Goal: Task Accomplishment & Management: Complete application form

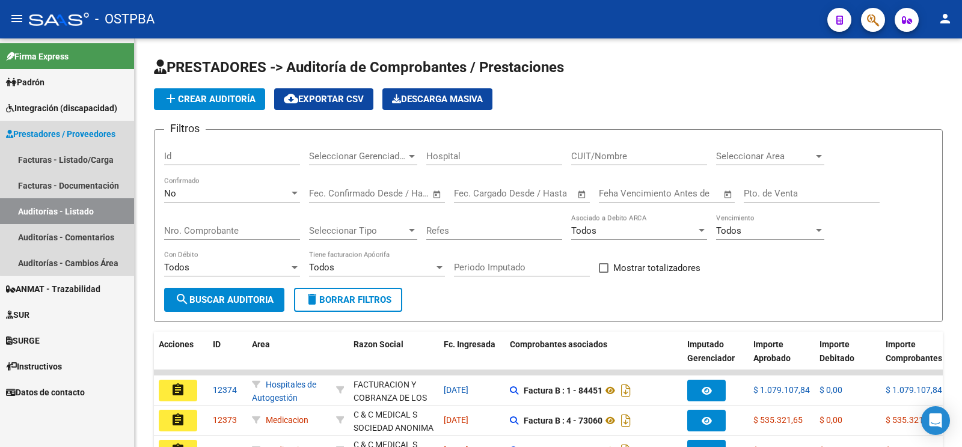
click at [96, 133] on span "Prestadores / Proveedores" at bounding box center [60, 133] width 109 height 13
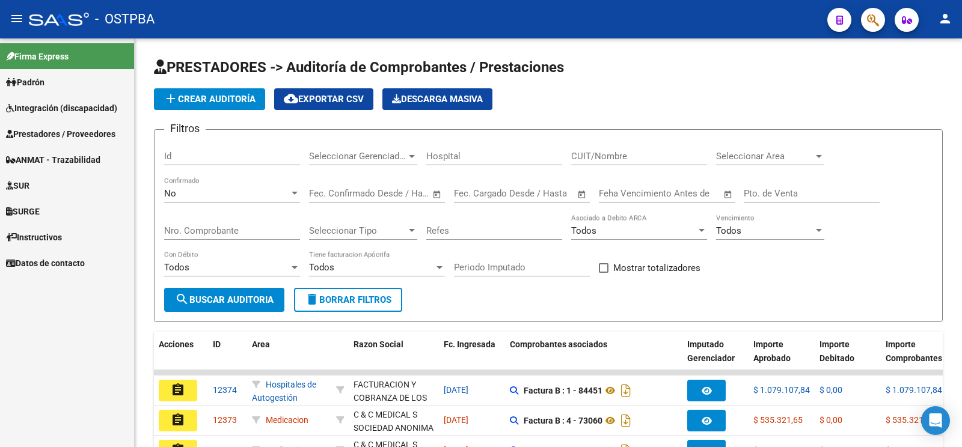
click at [95, 132] on span "Prestadores / Proveedores" at bounding box center [60, 133] width 109 height 13
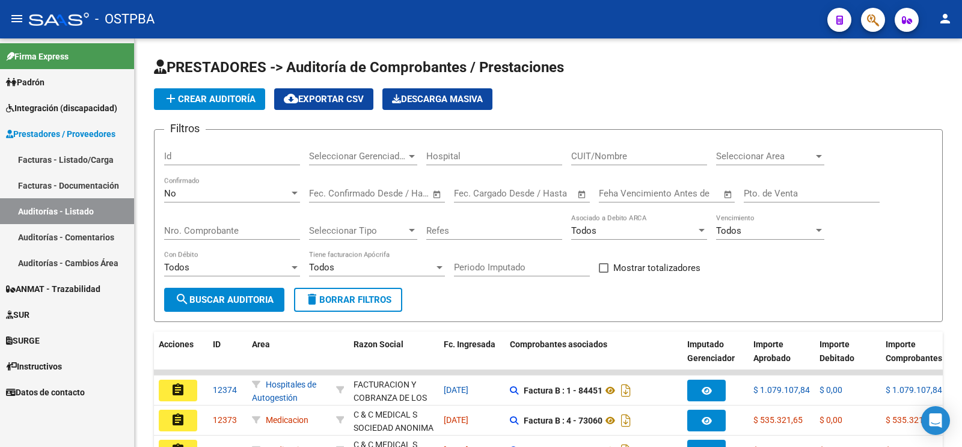
click at [82, 156] on link "Facturas - Listado/Carga" at bounding box center [67, 160] width 134 height 26
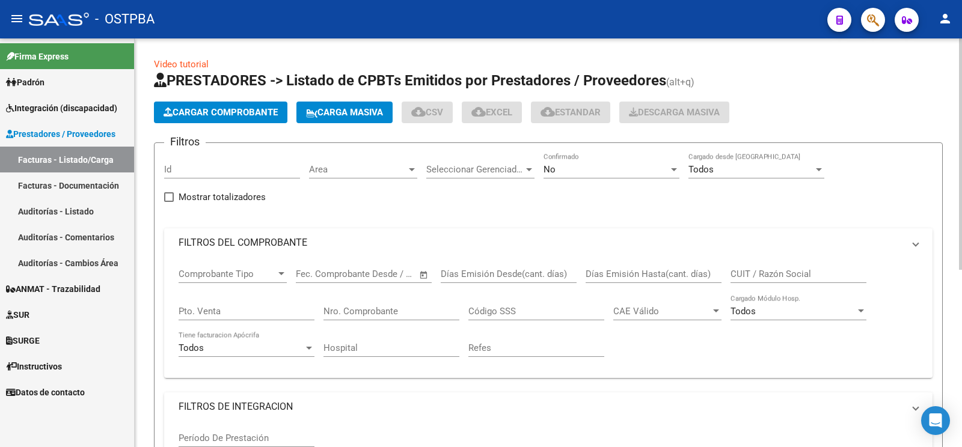
click at [232, 107] on button "Cargar Comprobante" at bounding box center [220, 113] width 133 height 22
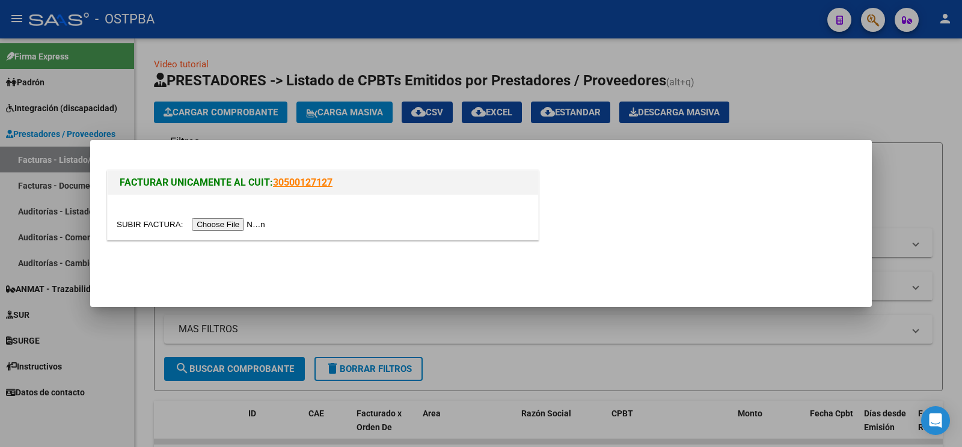
click at [132, 226] on input "file" at bounding box center [193, 224] width 152 height 13
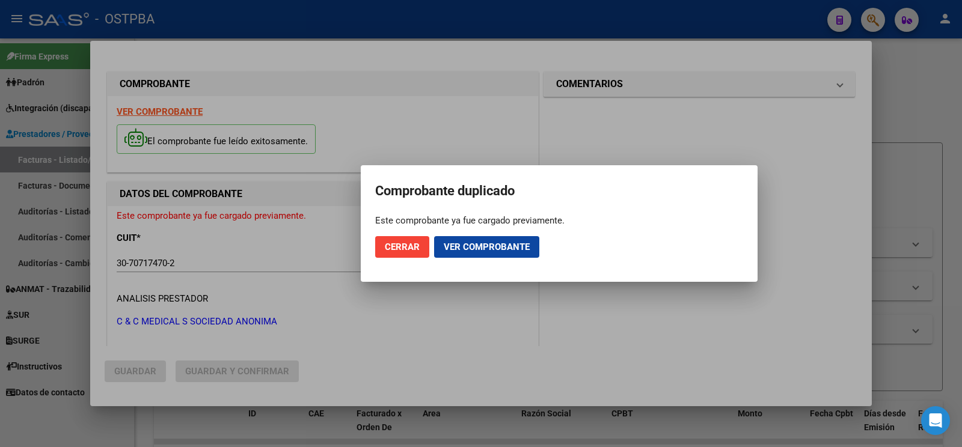
click at [399, 246] on span "Cerrar" at bounding box center [402, 247] width 35 height 11
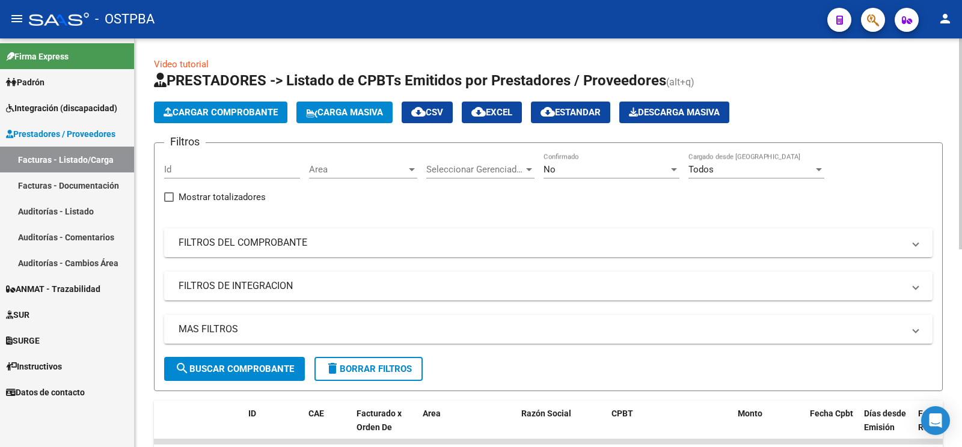
click at [295, 242] on mat-panel-title "FILTROS DEL COMPROBANTE" at bounding box center [541, 242] width 725 height 13
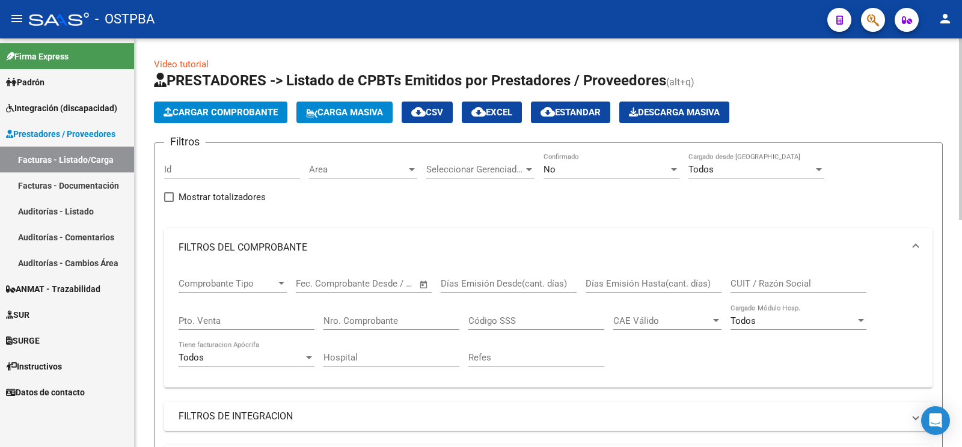
click at [591, 159] on div "No Confirmado" at bounding box center [611, 166] width 136 height 26
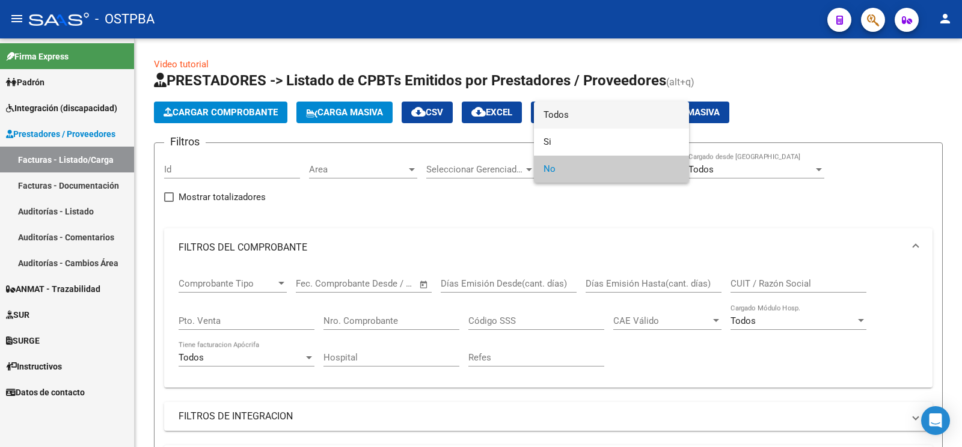
click at [590, 104] on span "Todos" at bounding box center [611, 115] width 136 height 27
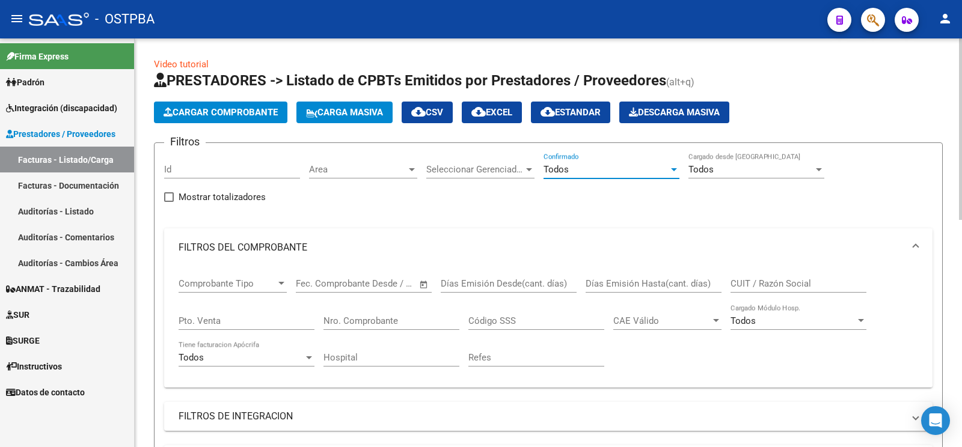
click at [403, 319] on input "Nro. Comprobante" at bounding box center [391, 321] width 136 height 11
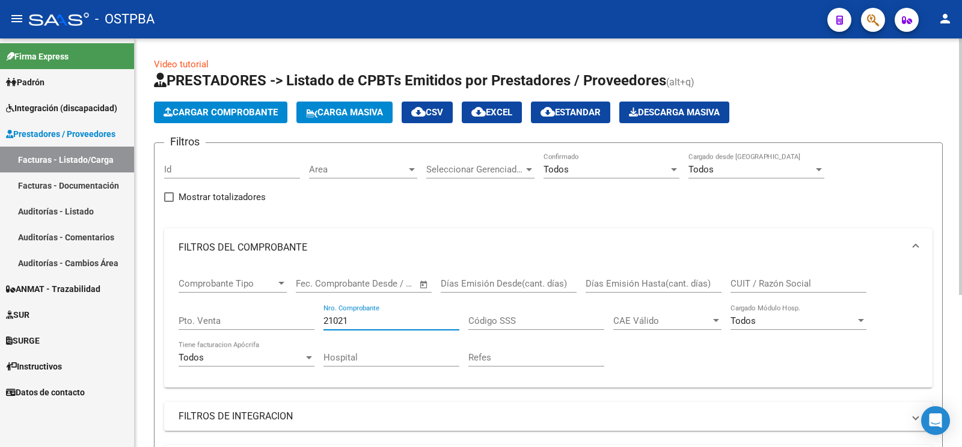
scroll to position [242, 0]
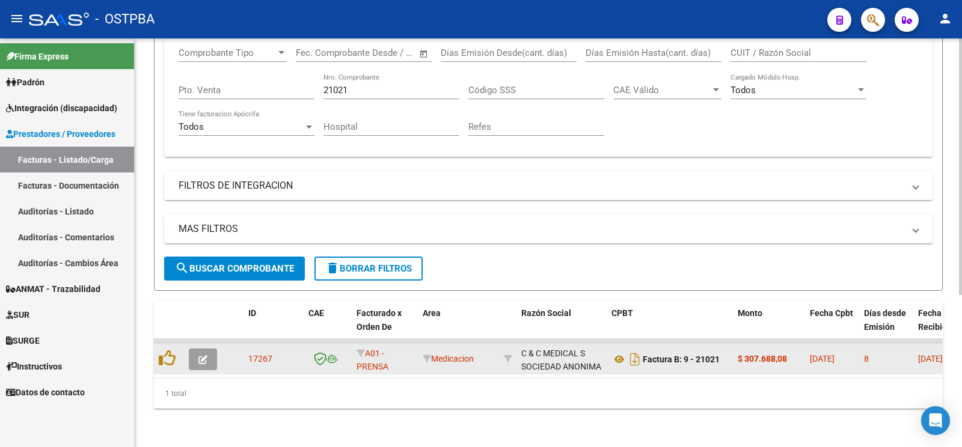
click at [221, 344] on datatable-body-cell at bounding box center [205, 358] width 42 height 29
click at [213, 349] on button "button" at bounding box center [203, 360] width 28 height 22
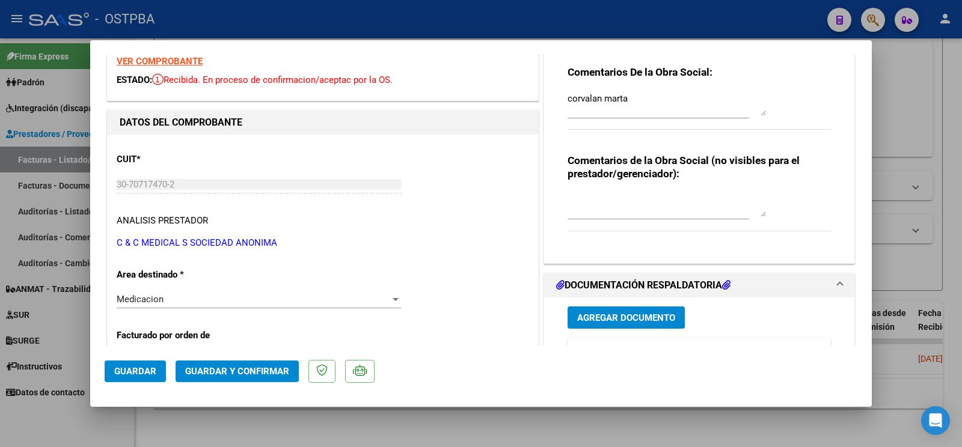
scroll to position [125, 0]
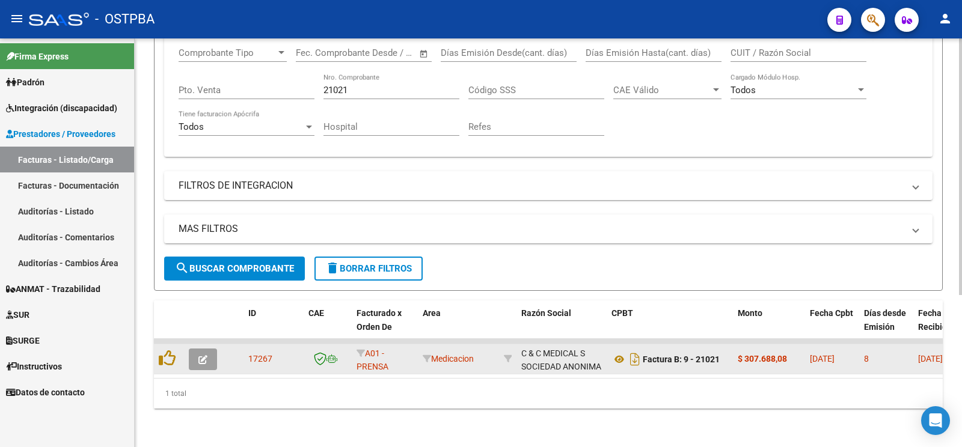
click at [201, 349] on button "button" at bounding box center [203, 360] width 28 height 22
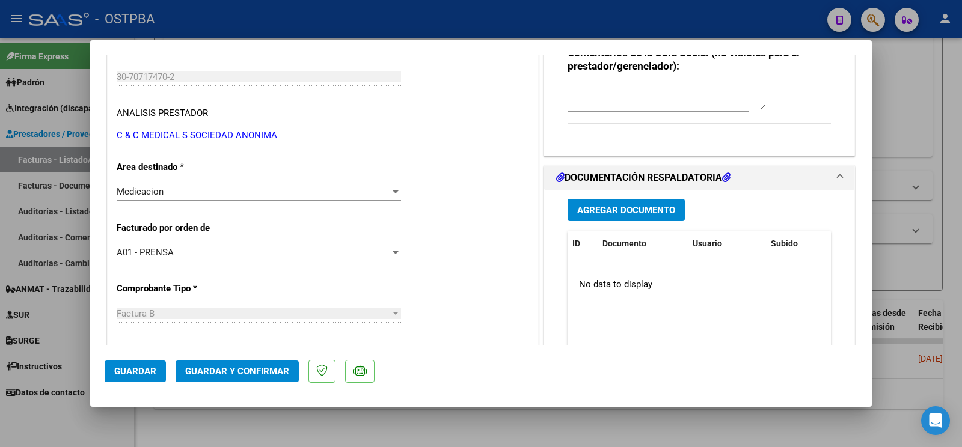
scroll to position [252, 0]
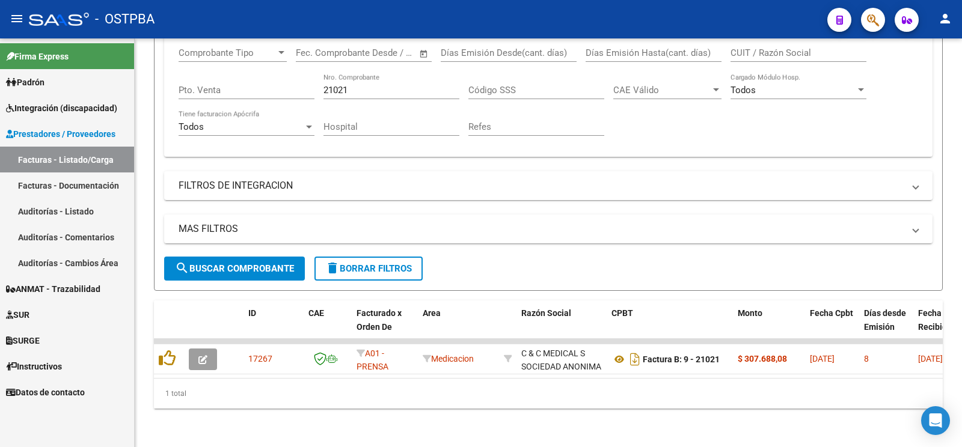
drag, startPoint x: 365, startPoint y: 78, endPoint x: 74, endPoint y: 2, distance: 301.1
click at [323, 85] on input "21021" at bounding box center [391, 90] width 136 height 11
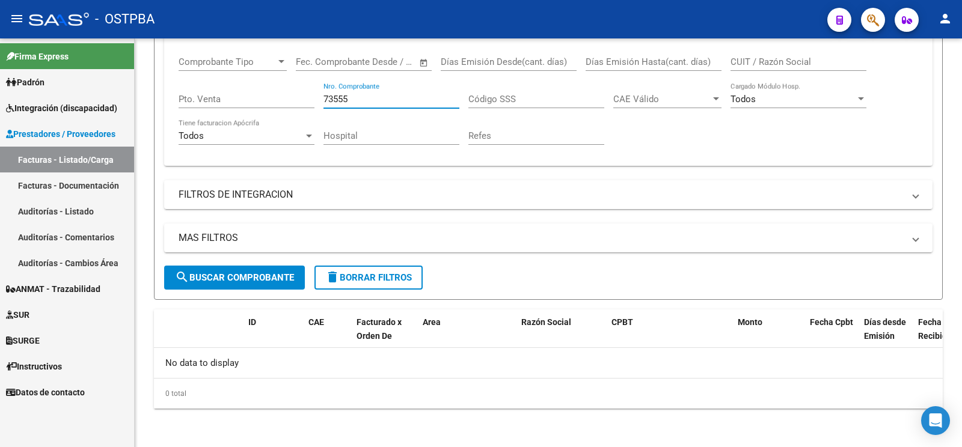
scroll to position [220, 0]
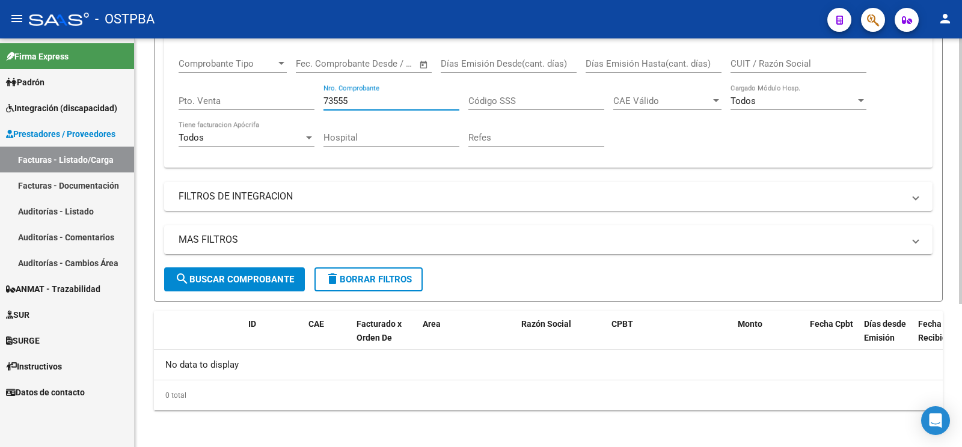
type input "73555"
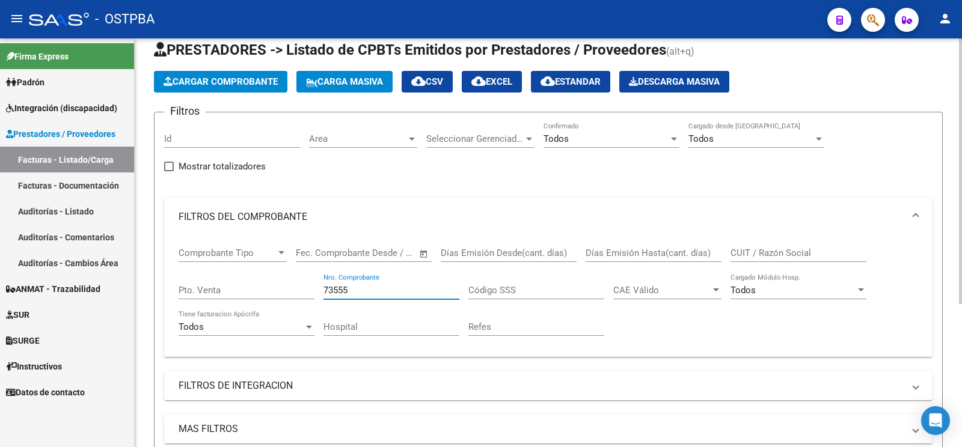
click at [257, 81] on span "Cargar Comprobante" at bounding box center [221, 81] width 114 height 11
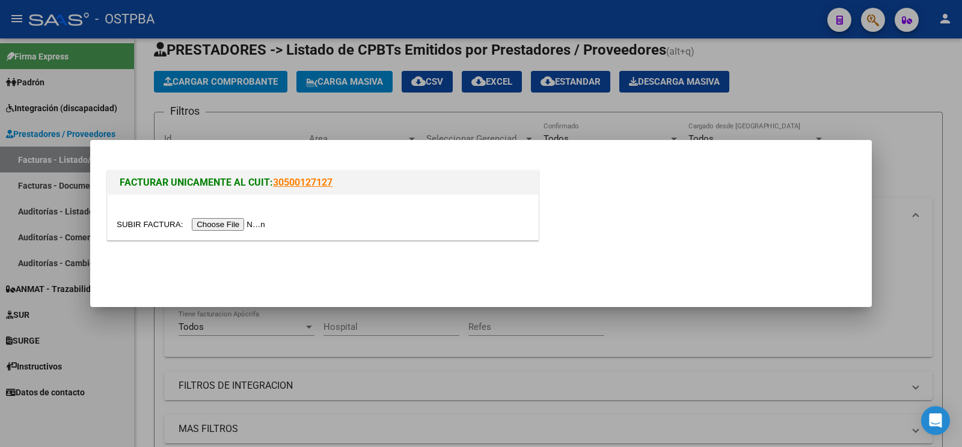
click at [158, 224] on input "file" at bounding box center [193, 224] width 152 height 13
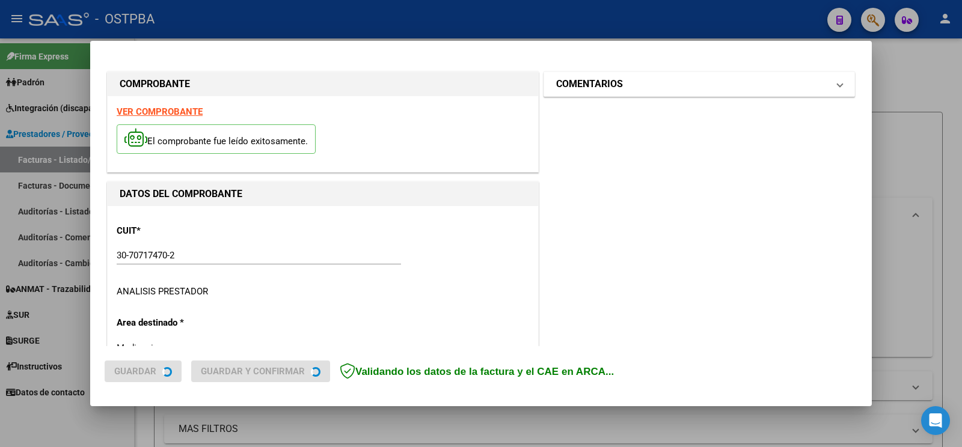
click at [610, 90] on h1 "COMENTARIOS" at bounding box center [589, 84] width 67 height 14
type input "[DATE]"
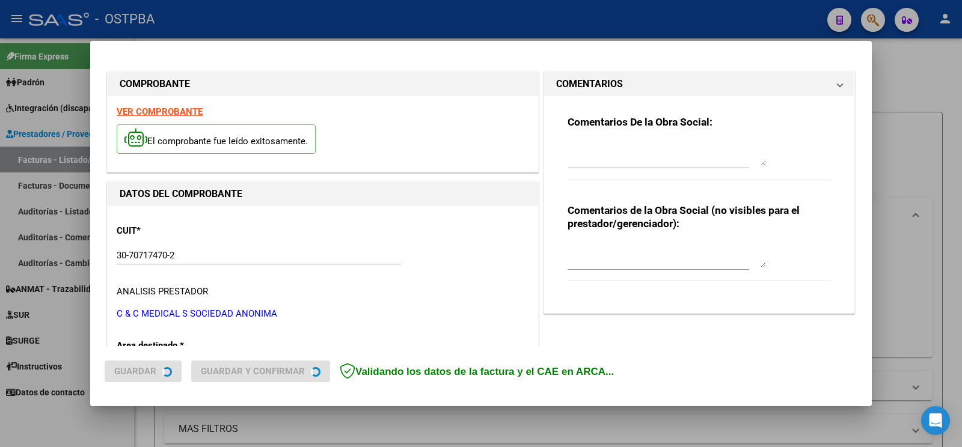
click at [604, 165] on textarea at bounding box center [666, 154] width 198 height 24
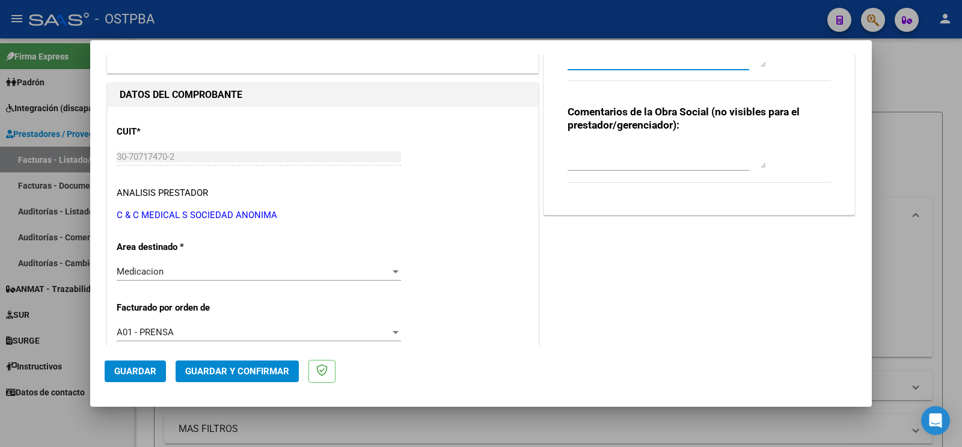
scroll to position [126, 0]
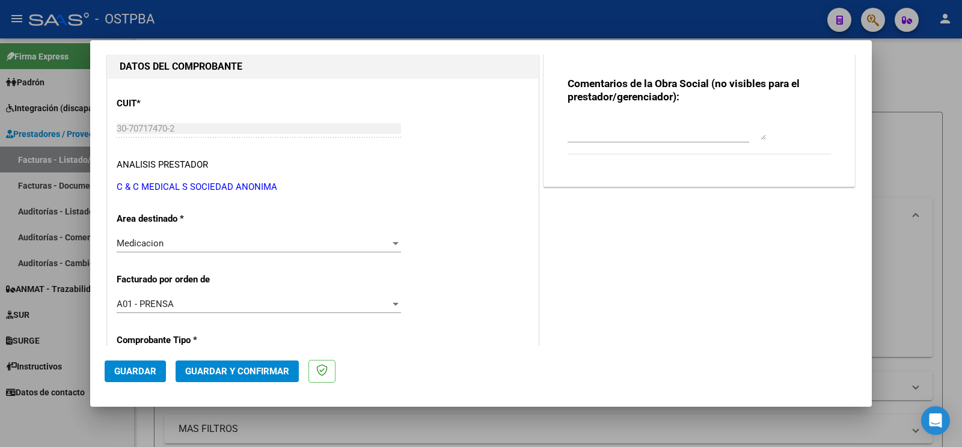
type textarea "[PERSON_NAME]"
click at [133, 369] on span "Guardar" at bounding box center [135, 371] width 42 height 11
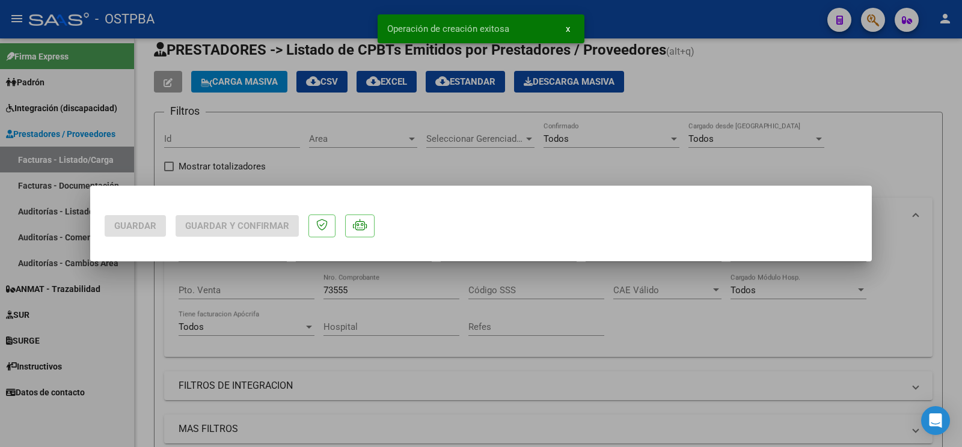
scroll to position [0, 0]
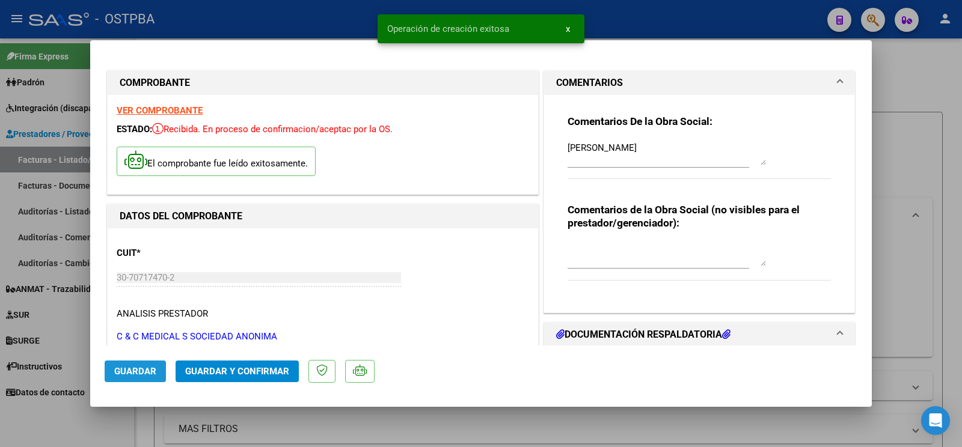
click at [144, 372] on span "Guardar" at bounding box center [135, 371] width 42 height 11
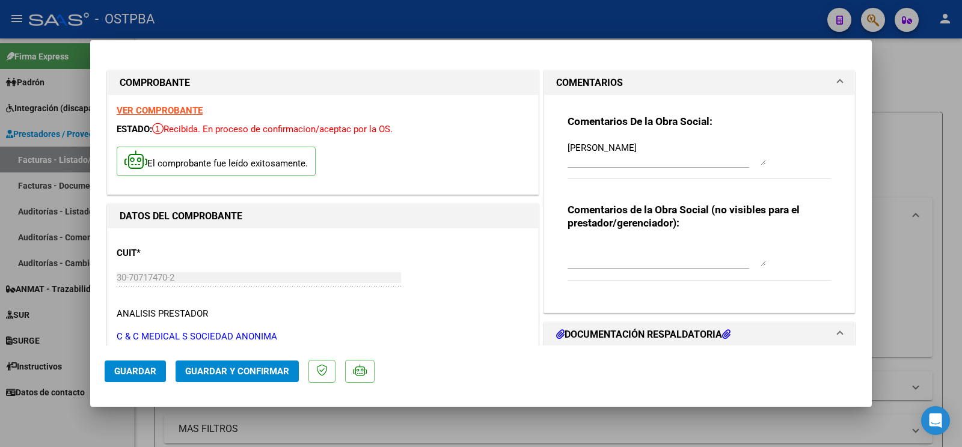
click at [149, 362] on button "Guardar" at bounding box center [135, 372] width 61 height 22
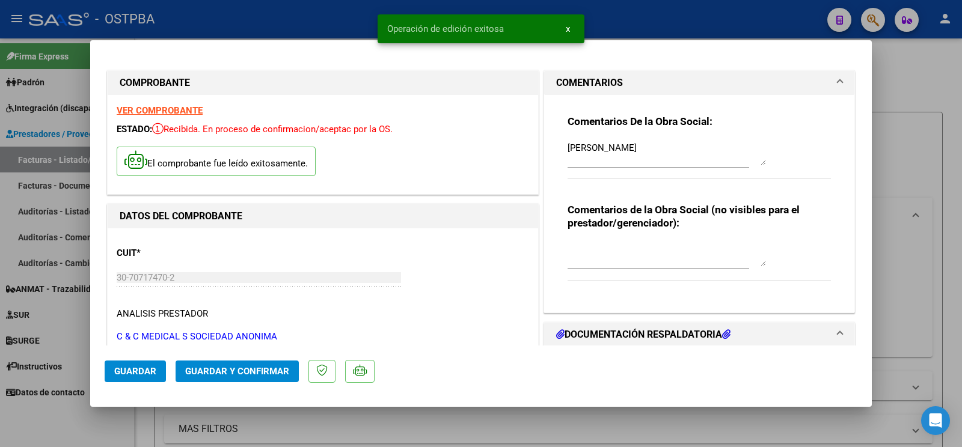
click at [87, 424] on div at bounding box center [481, 223] width 962 height 447
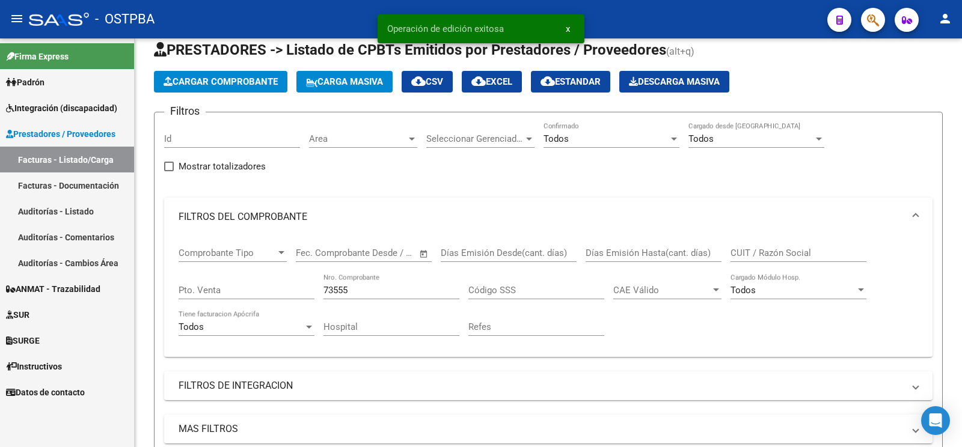
drag, startPoint x: 373, startPoint y: 288, endPoint x: 130, endPoint y: 241, distance: 247.3
click at [323, 285] on input "73555" at bounding box center [391, 290] width 136 height 11
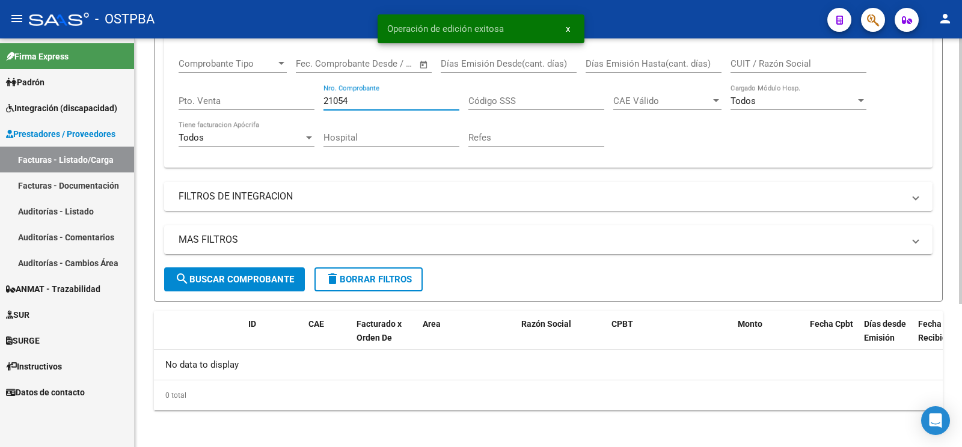
type input "21054"
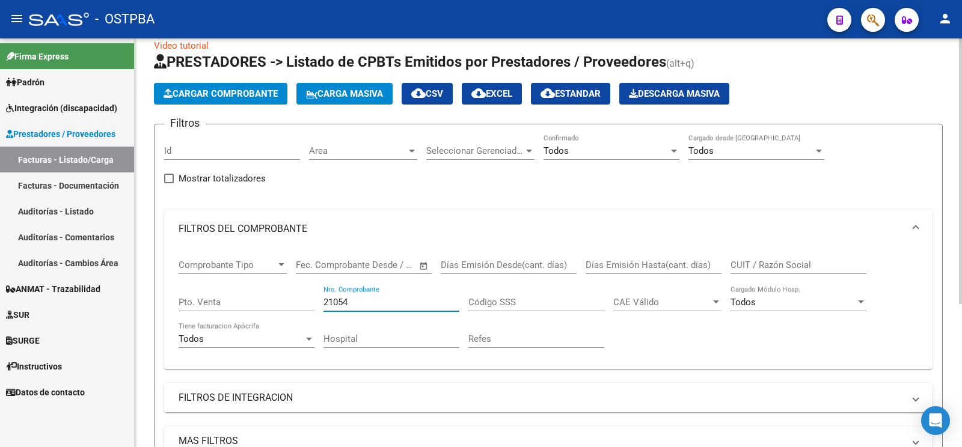
scroll to position [0, 0]
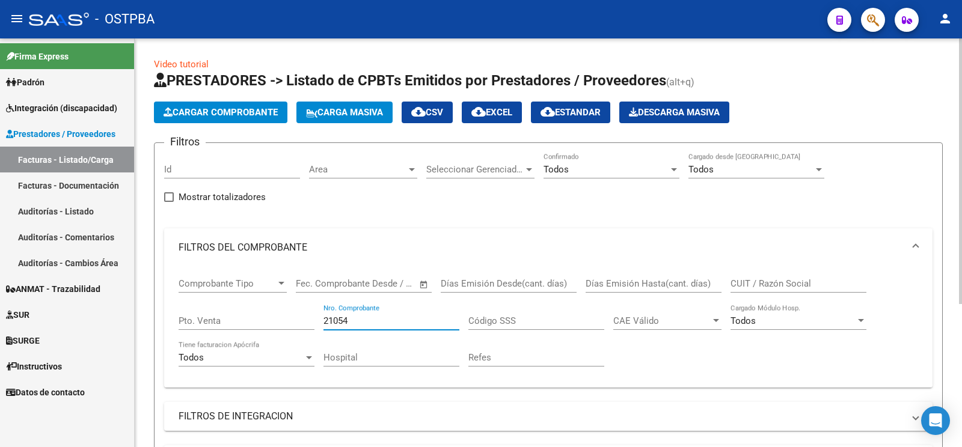
click at [234, 117] on span "Cargar Comprobante" at bounding box center [221, 112] width 114 height 11
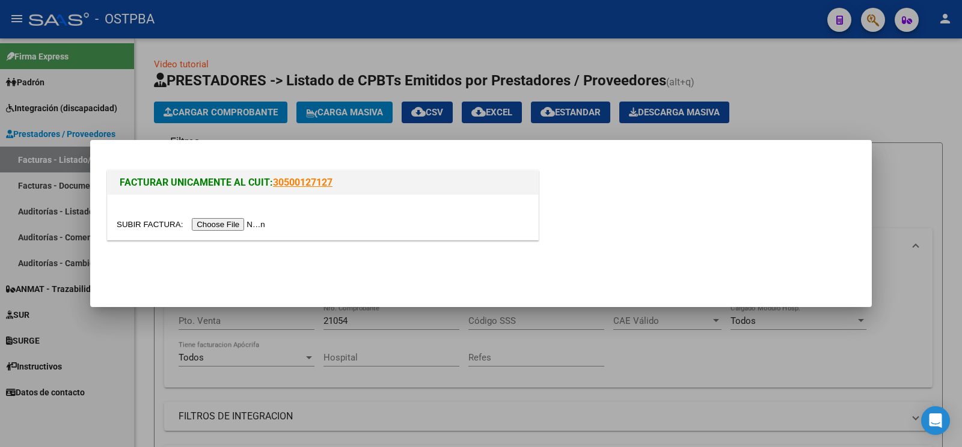
click at [147, 220] on input "file" at bounding box center [193, 224] width 152 height 13
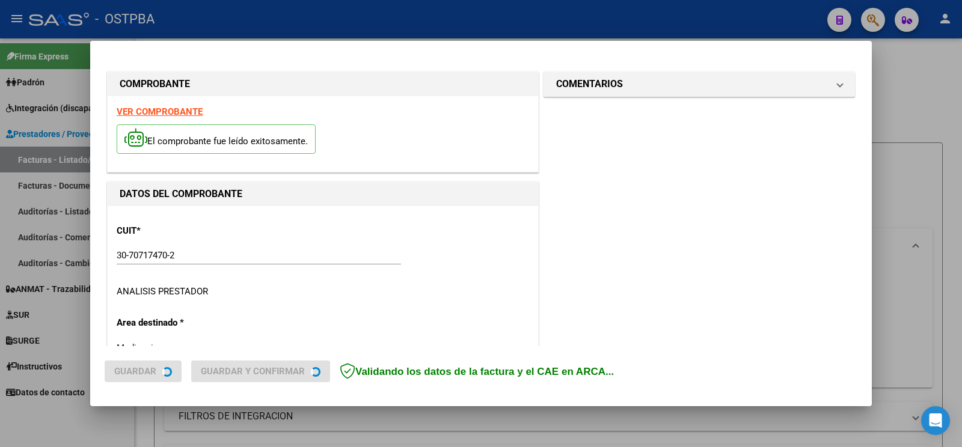
type input "[DATE]"
click at [619, 84] on mat-panel-title "COMENTARIOS" at bounding box center [692, 84] width 272 height 14
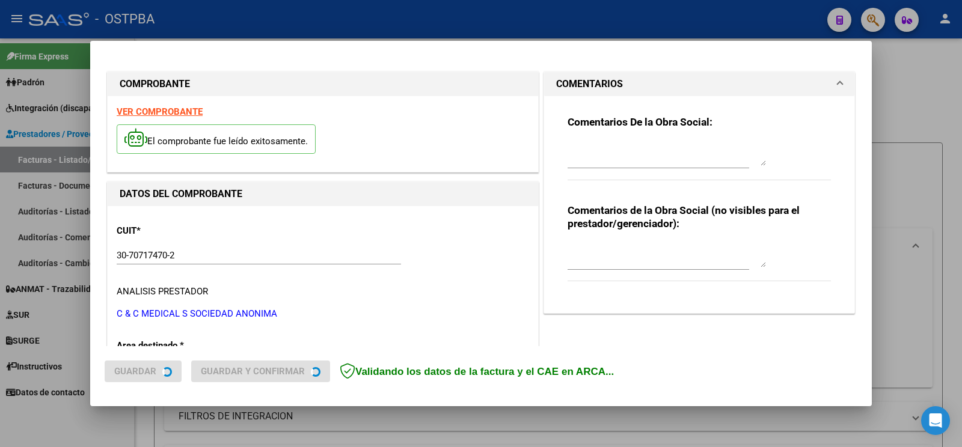
click at [611, 147] on textarea at bounding box center [666, 154] width 198 height 24
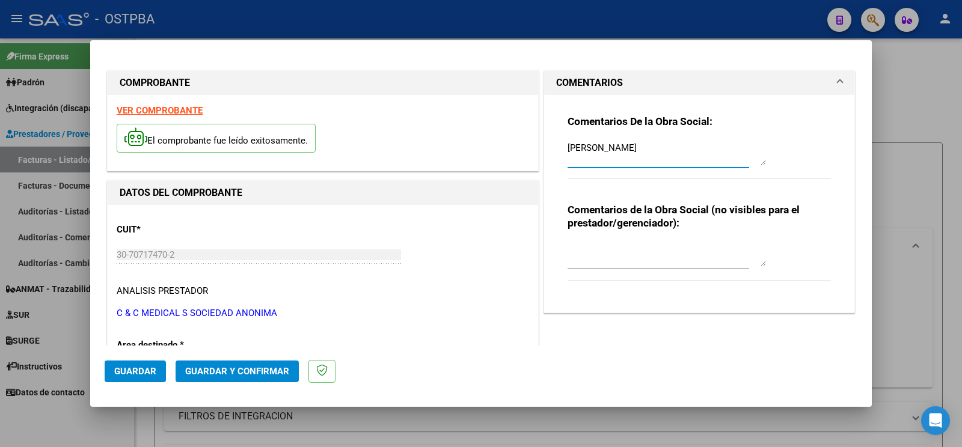
scroll to position [252, 0]
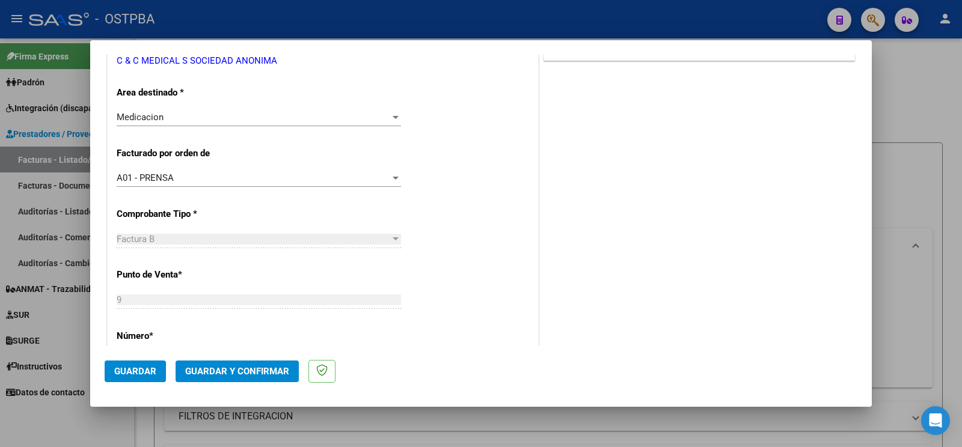
type textarea "[PERSON_NAME]"
click at [138, 376] on span "Guardar" at bounding box center [135, 371] width 42 height 11
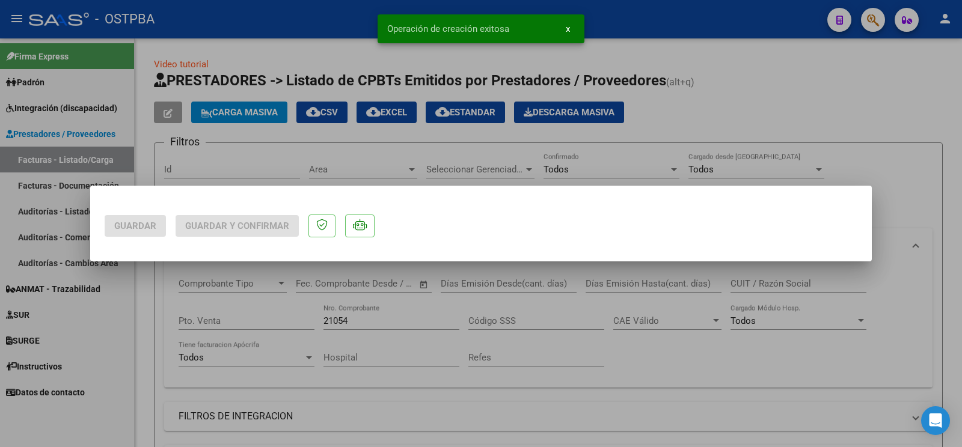
scroll to position [0, 0]
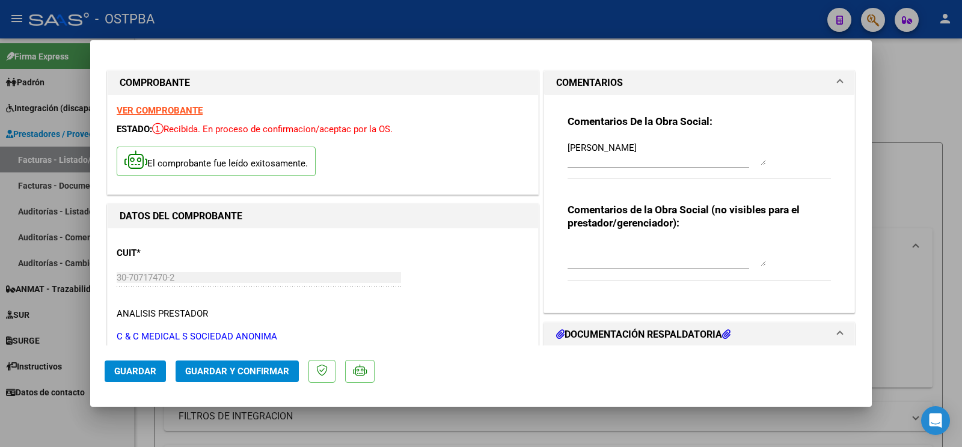
click at [52, 421] on div at bounding box center [481, 223] width 962 height 447
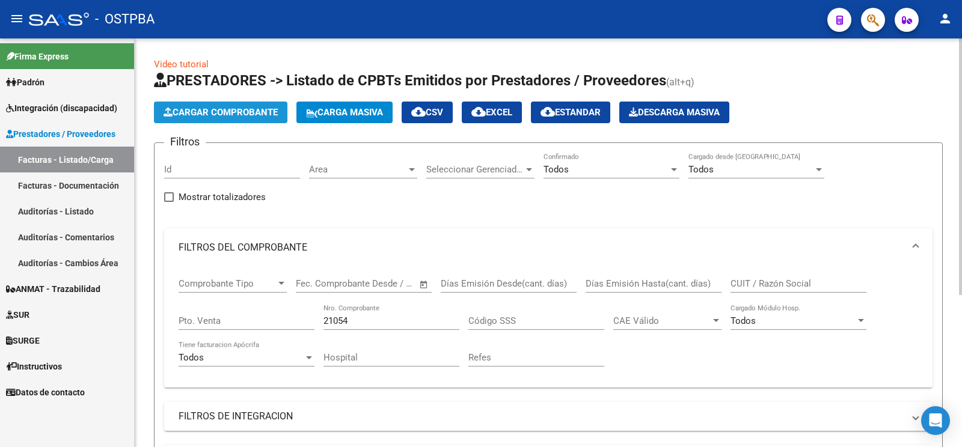
click at [232, 108] on button "Cargar Comprobante" at bounding box center [220, 113] width 133 height 22
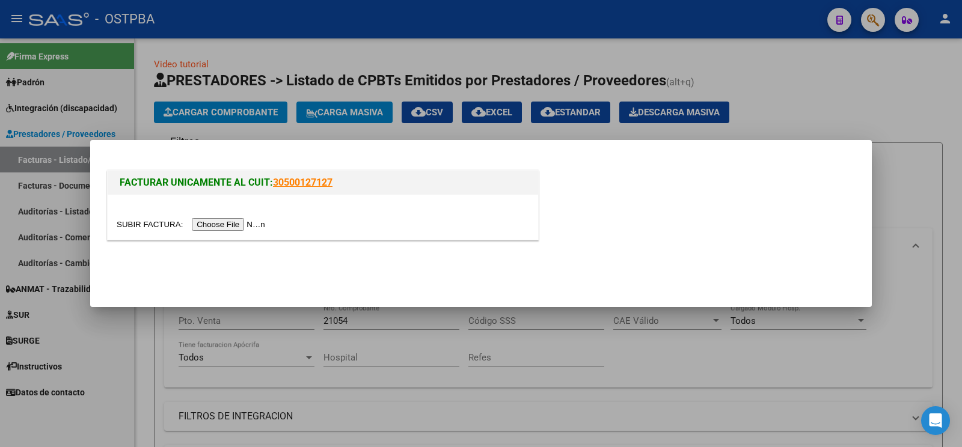
click at [153, 230] on input "file" at bounding box center [193, 224] width 152 height 13
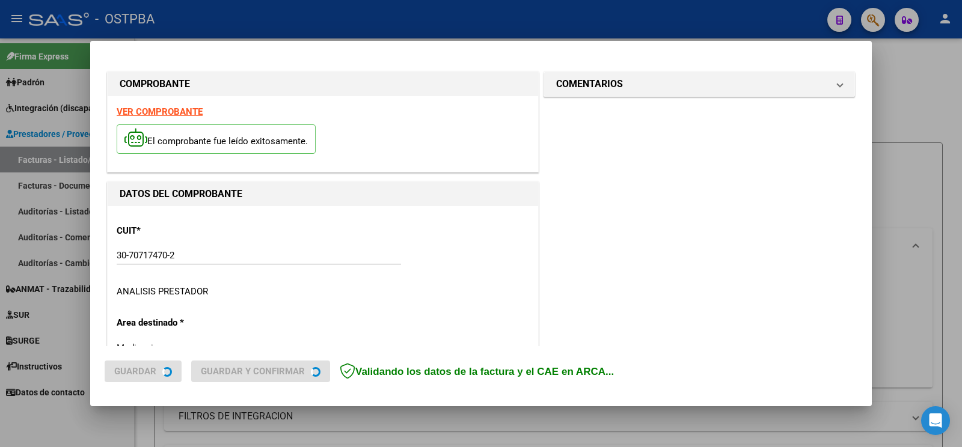
type input "[DATE]"
click at [602, 87] on h1 "COMENTARIOS" at bounding box center [589, 84] width 67 height 14
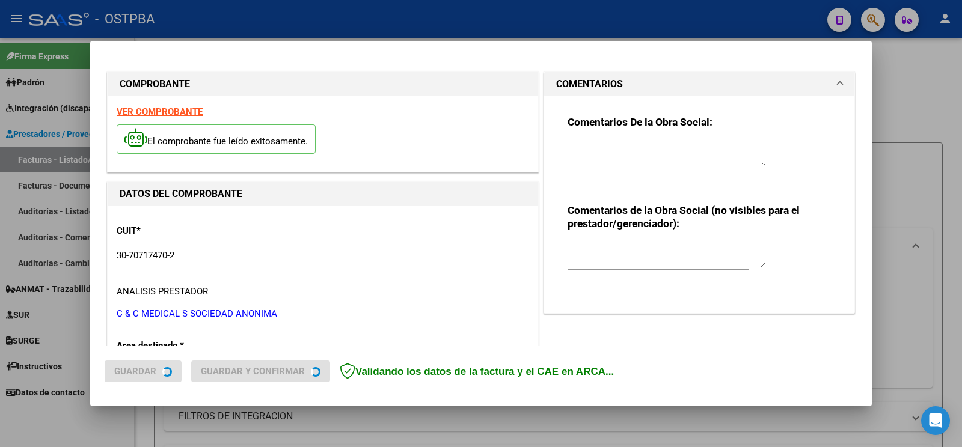
click at [623, 153] on textarea at bounding box center [666, 154] width 198 height 24
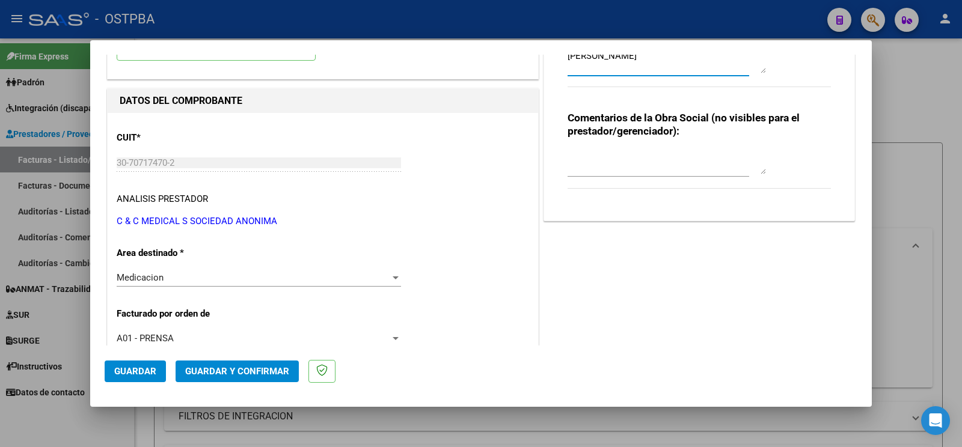
scroll to position [126, 0]
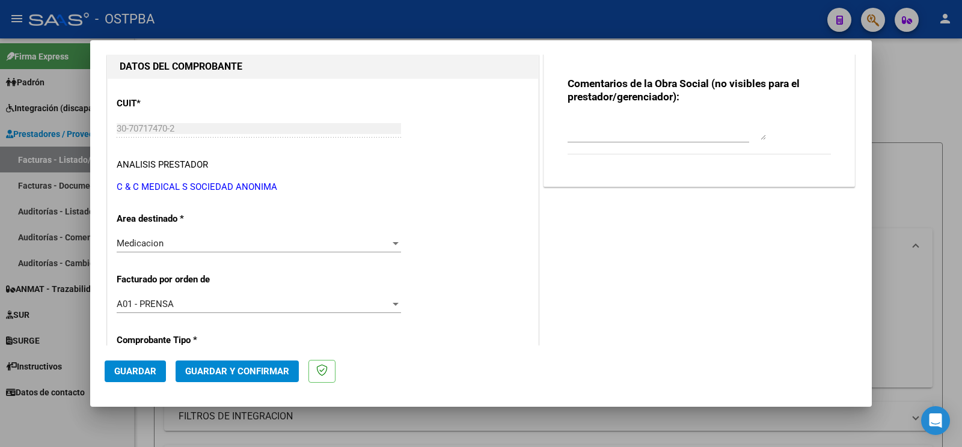
type textarea "[PERSON_NAME]"
click at [146, 369] on span "Guardar" at bounding box center [135, 371] width 42 height 11
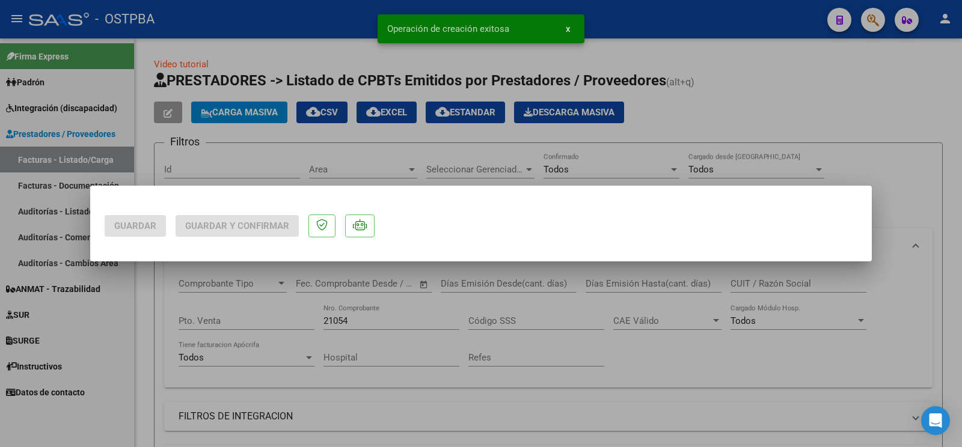
scroll to position [0, 0]
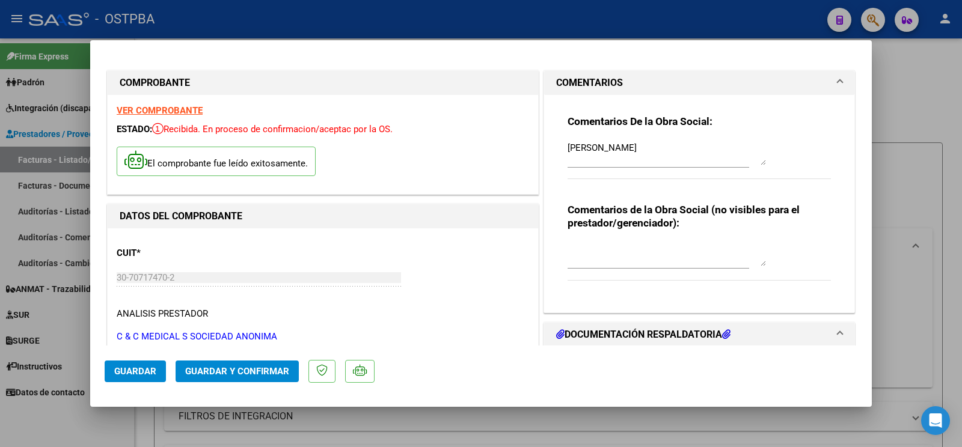
drag, startPoint x: 18, startPoint y: 394, endPoint x: 95, endPoint y: 412, distance: 79.0
click at [17, 394] on div at bounding box center [481, 223] width 962 height 447
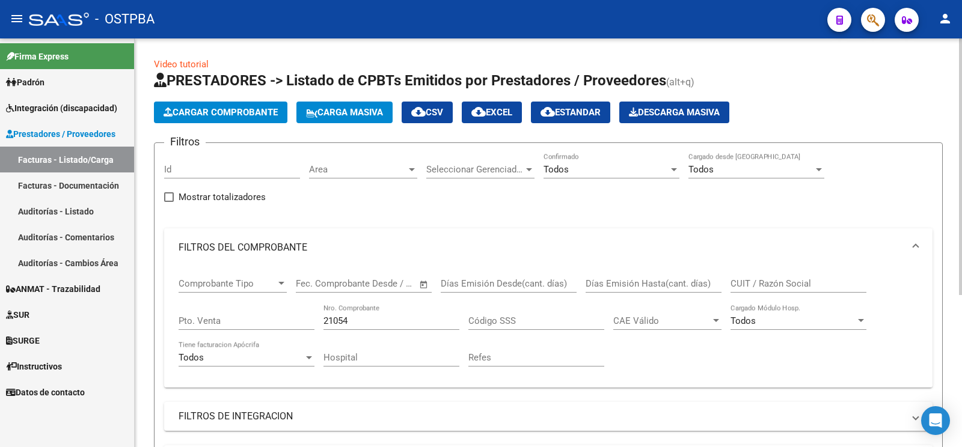
click at [210, 124] on app-list-header "PRESTADORES -> Listado de CPBTs Emitidos por Prestadores / Proveedores (alt+q) …" at bounding box center [548, 296] width 789 height 451
click at [214, 105] on button "Cargar Comprobante" at bounding box center [220, 113] width 133 height 22
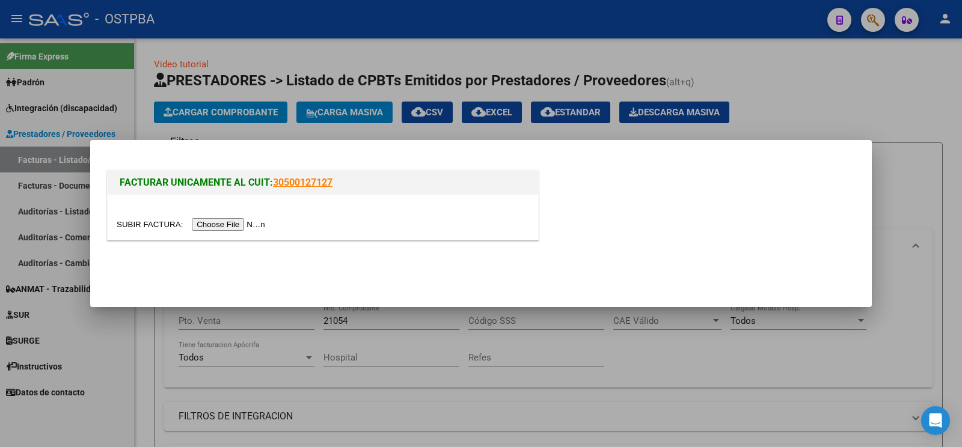
click at [150, 228] on input "file" at bounding box center [193, 224] width 152 height 13
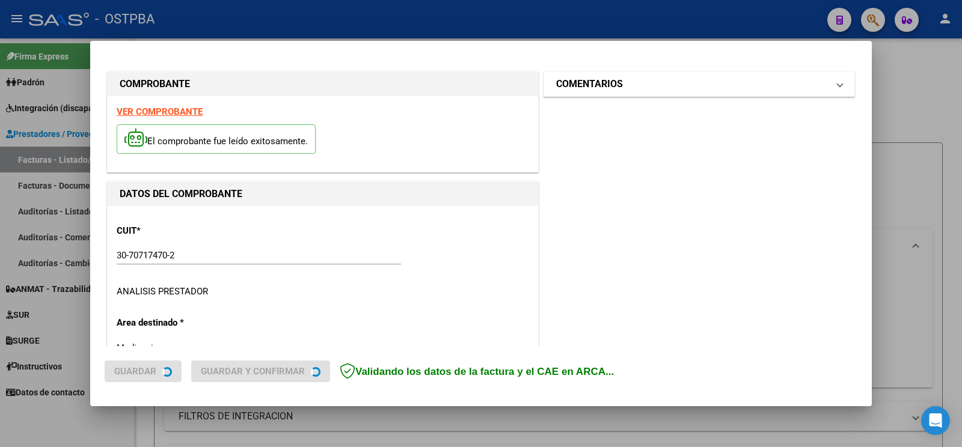
type input "[DATE]"
click at [609, 88] on h1 "COMENTARIOS" at bounding box center [589, 84] width 67 height 14
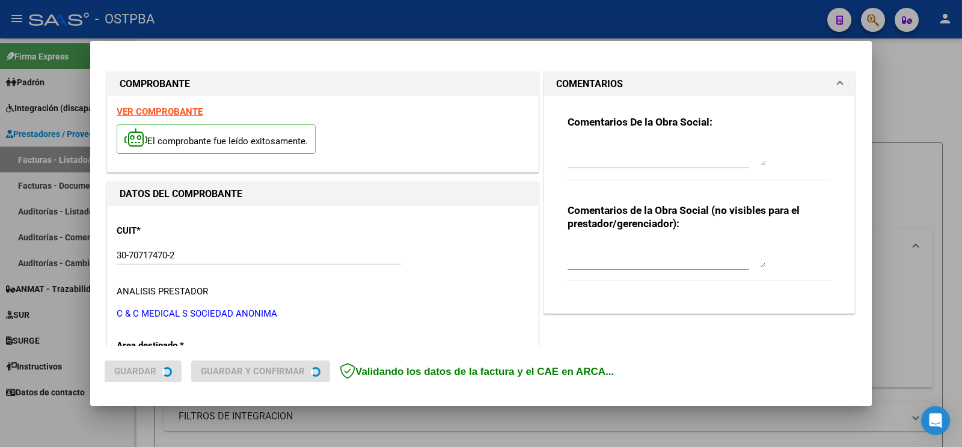
click at [624, 139] on div at bounding box center [666, 153] width 198 height 29
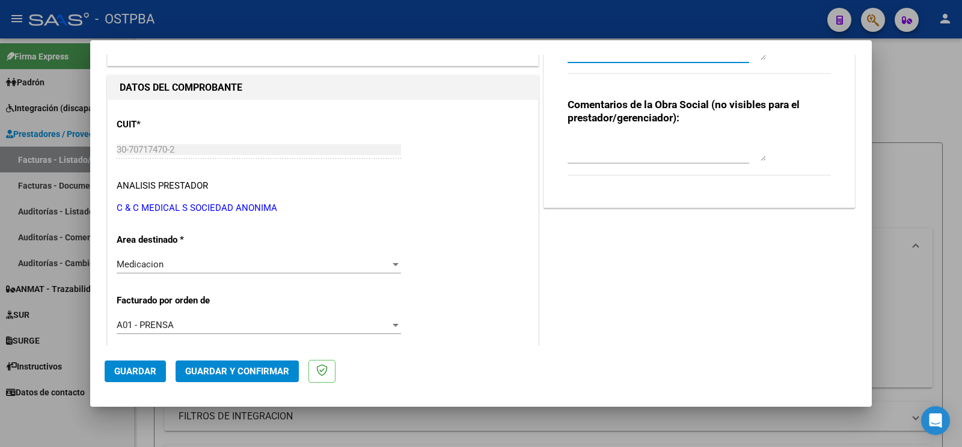
scroll to position [126, 0]
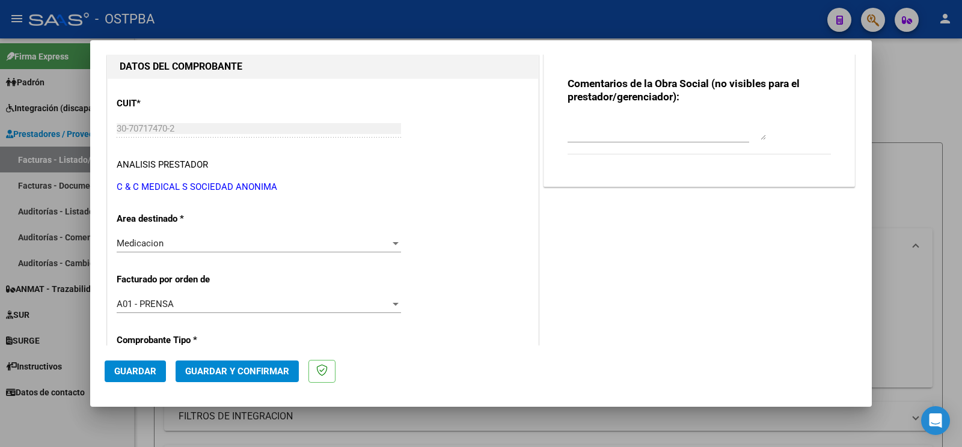
type textarea "M ARMO"
click at [156, 362] on button "Guardar" at bounding box center [135, 372] width 61 height 22
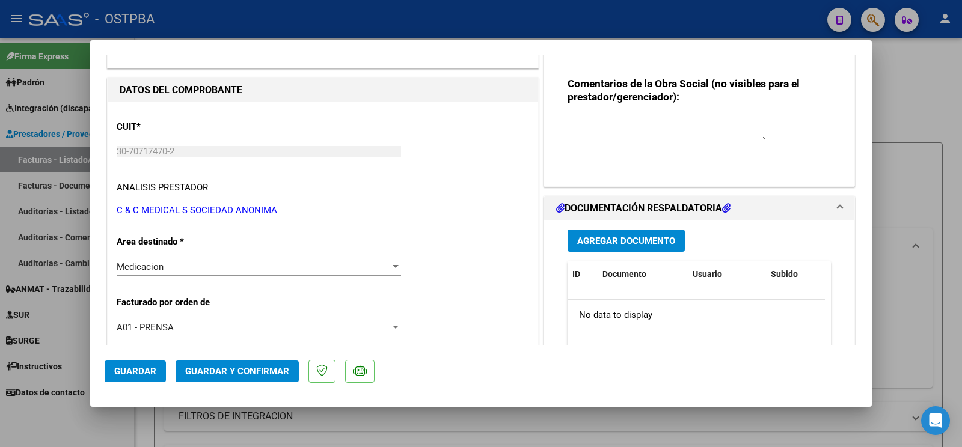
click at [195, 274] on div "Medicacion Seleccionar Area" at bounding box center [259, 267] width 284 height 18
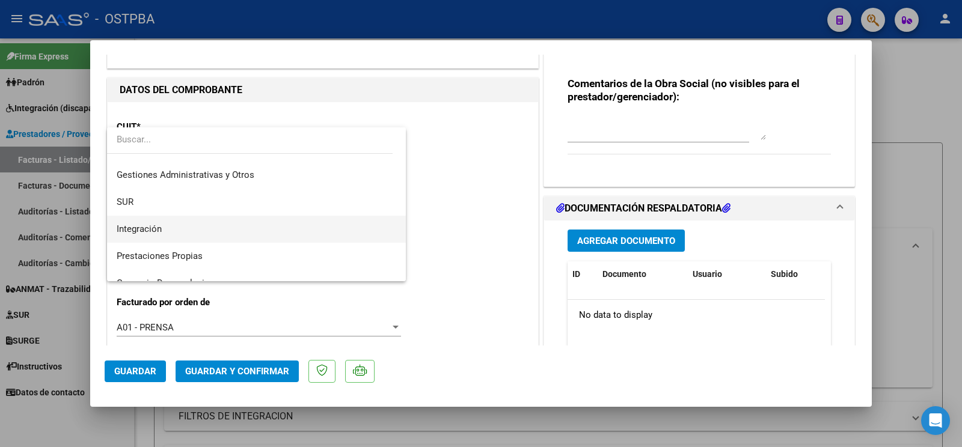
scroll to position [17, 0]
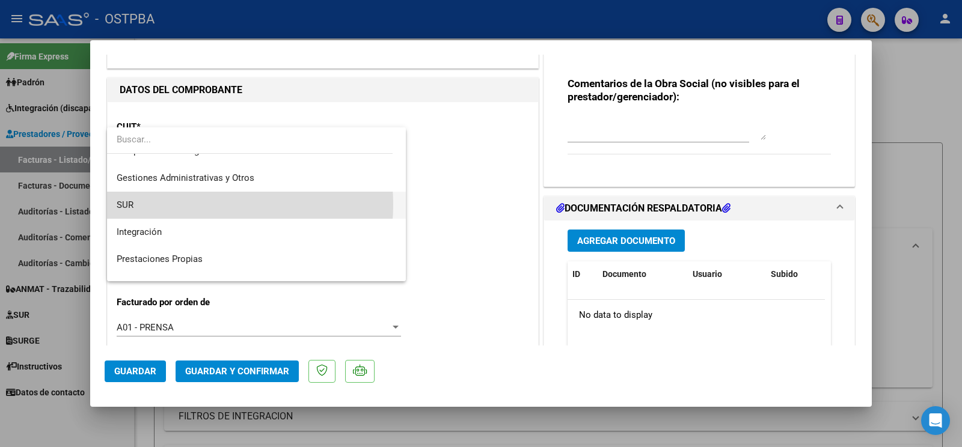
click at [198, 204] on span "SUR" at bounding box center [257, 205] width 280 height 27
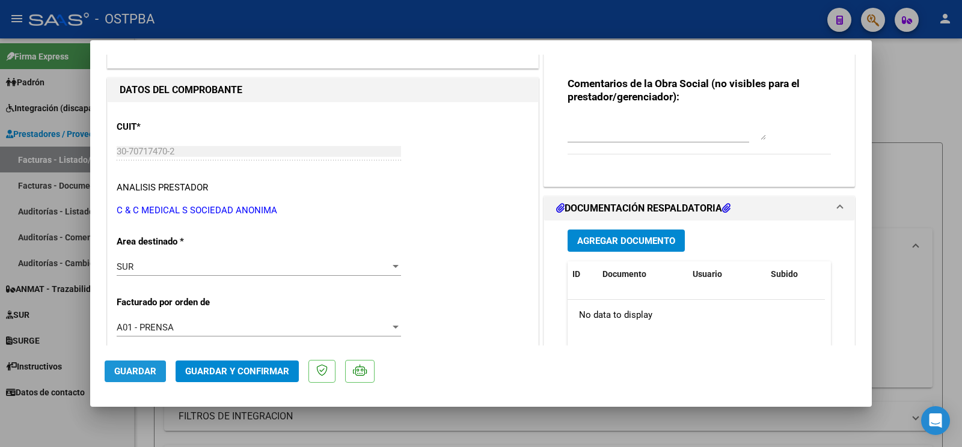
click at [122, 369] on span "Guardar" at bounding box center [135, 371] width 42 height 11
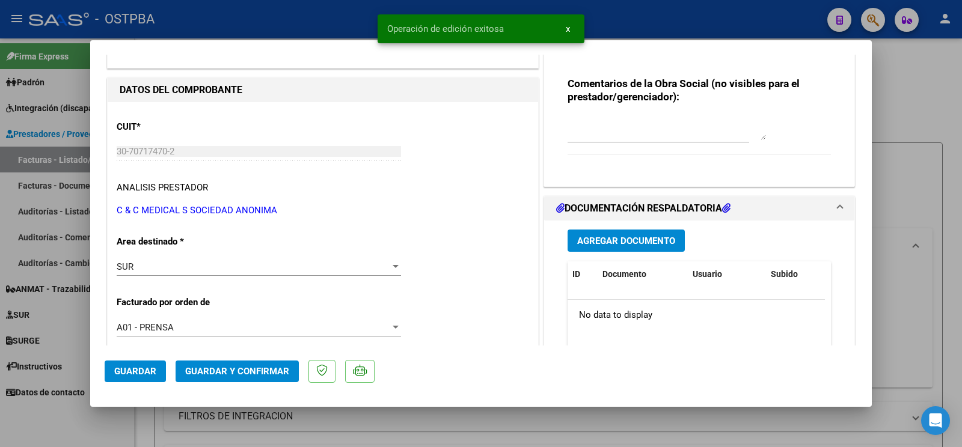
click at [69, 414] on div at bounding box center [481, 223] width 962 height 447
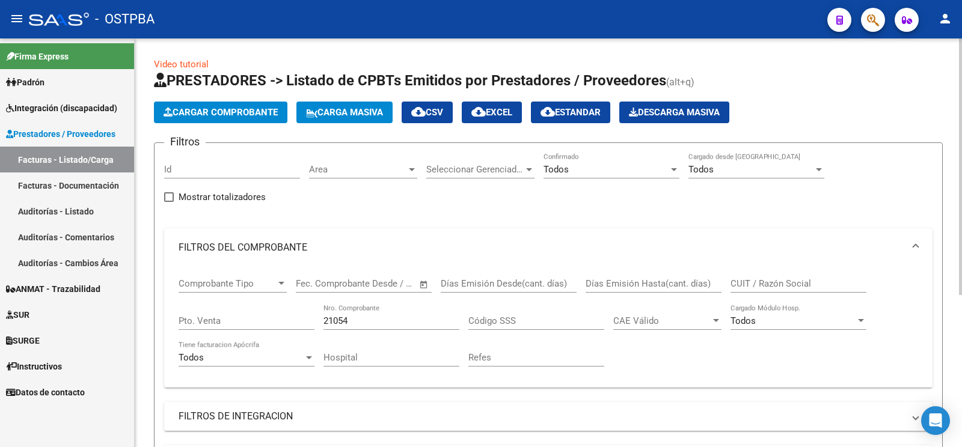
click at [228, 115] on span "Cargar Comprobante" at bounding box center [221, 112] width 114 height 11
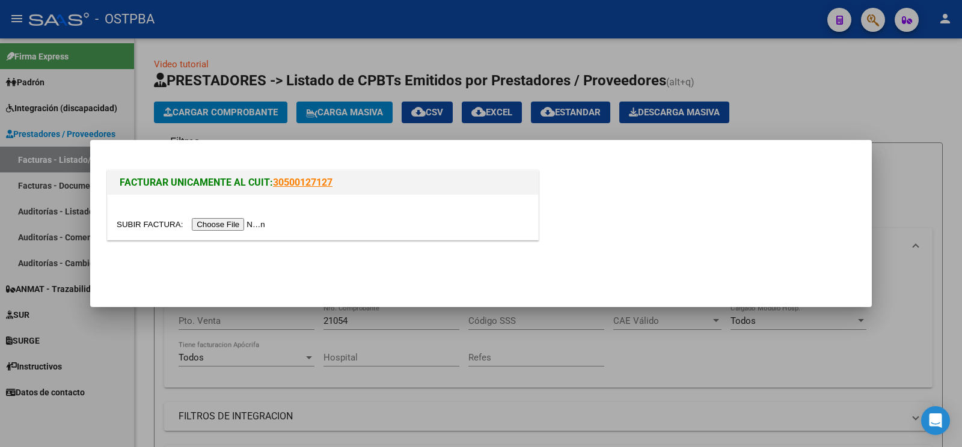
click at [133, 228] on input "file" at bounding box center [193, 224] width 152 height 13
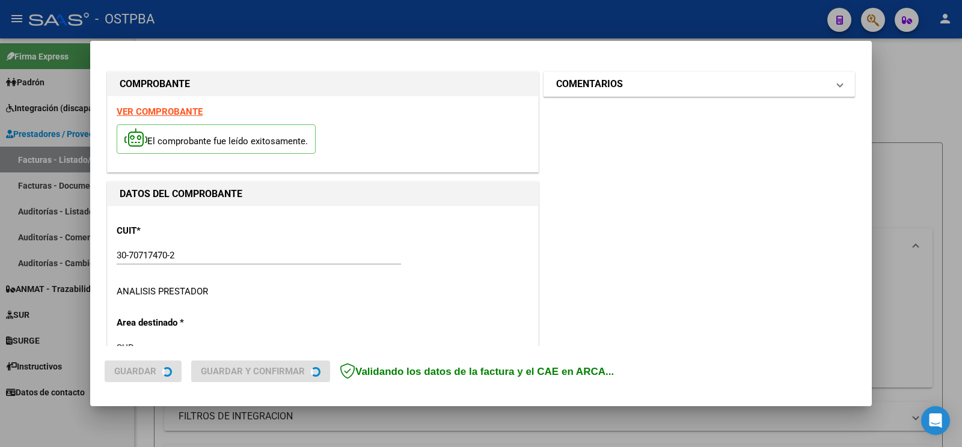
click at [628, 84] on mat-panel-title "COMENTARIOS" at bounding box center [692, 84] width 272 height 14
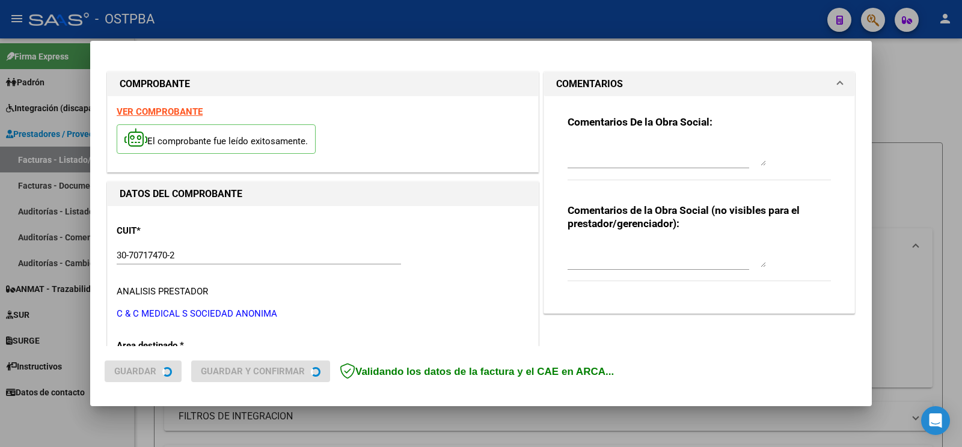
click at [619, 136] on div "Comentarios De la Obra Social:" at bounding box center [698, 154] width 263 height 78
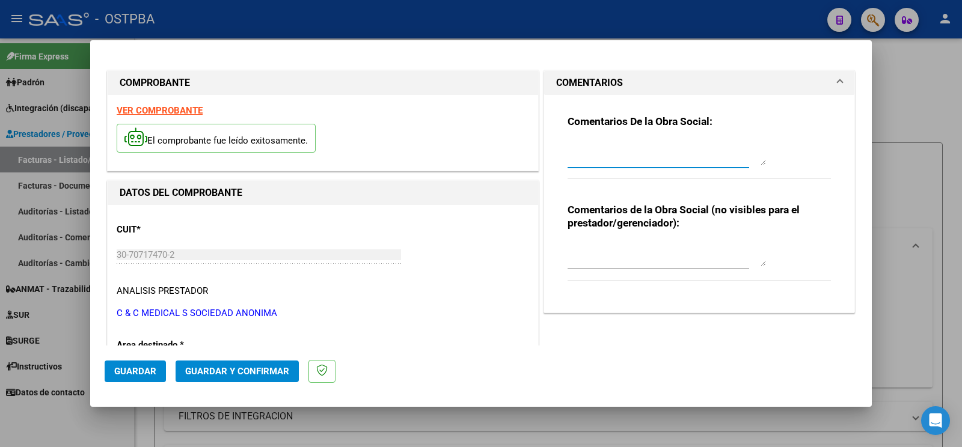
click at [623, 158] on textarea at bounding box center [666, 153] width 198 height 24
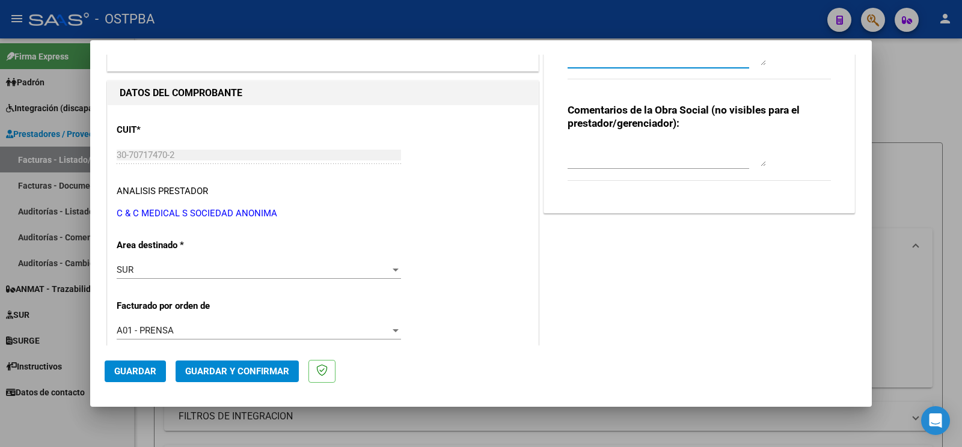
scroll to position [189, 0]
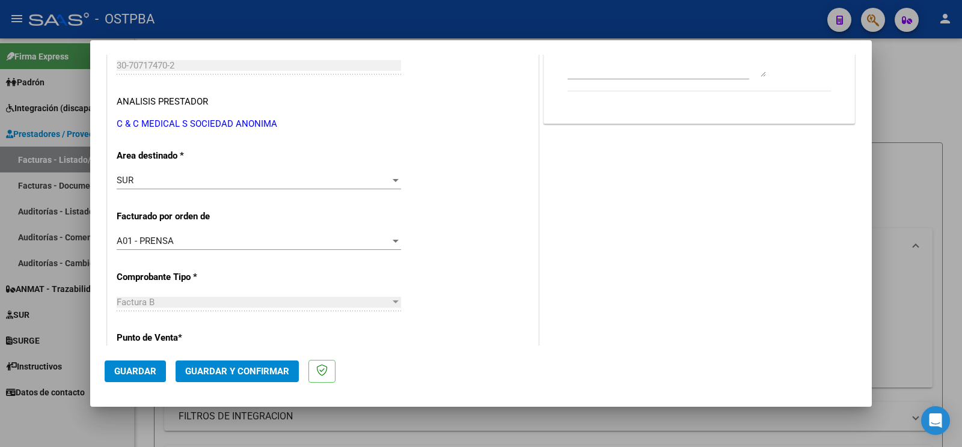
type textarea "[PERSON_NAME]"
click at [193, 173] on div "SUR Seleccionar Area" at bounding box center [259, 180] width 284 height 18
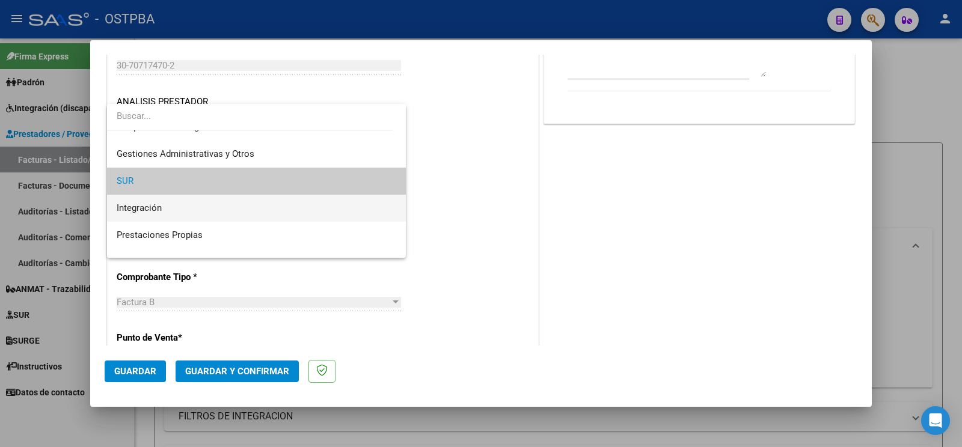
scroll to position [143, 0]
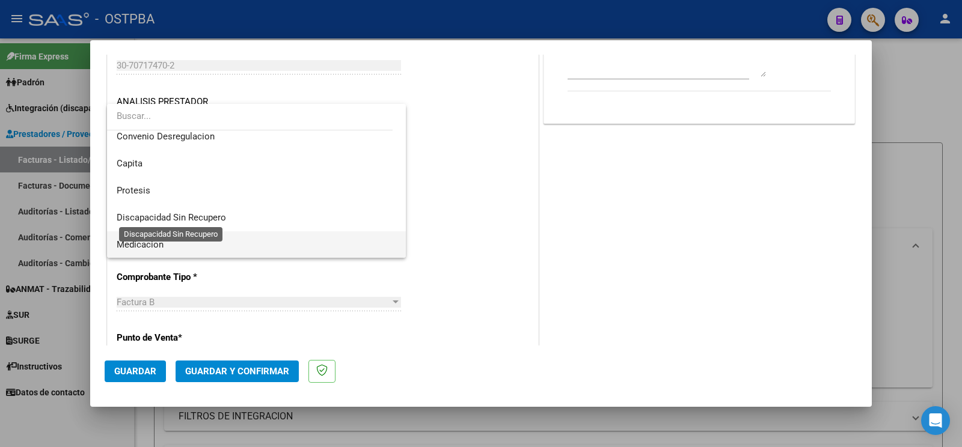
click at [192, 249] on span "Medicacion" at bounding box center [257, 244] width 280 height 27
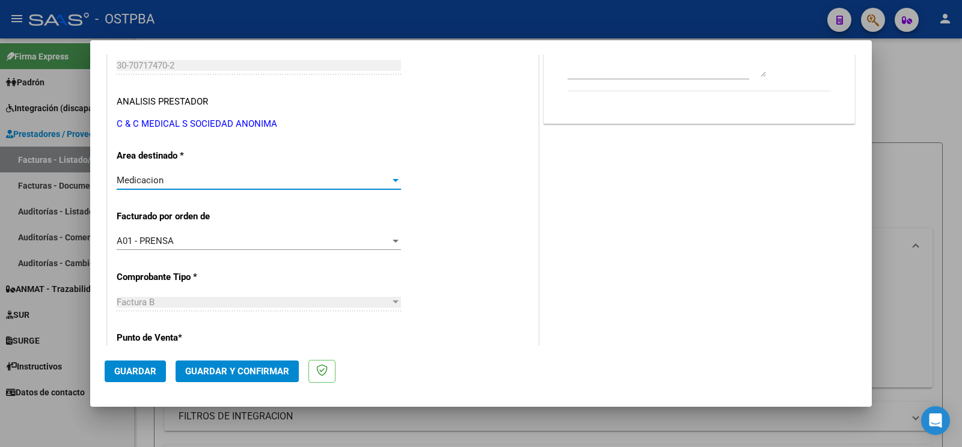
click at [108, 366] on button "Guardar" at bounding box center [135, 372] width 61 height 22
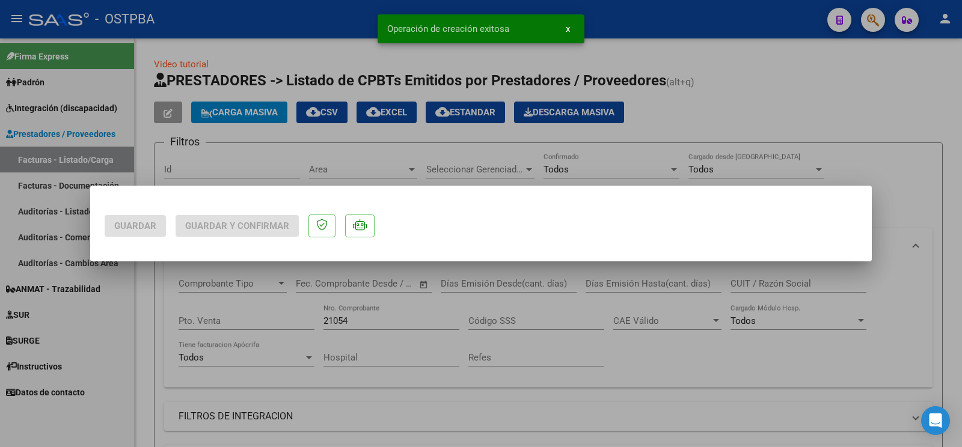
scroll to position [0, 0]
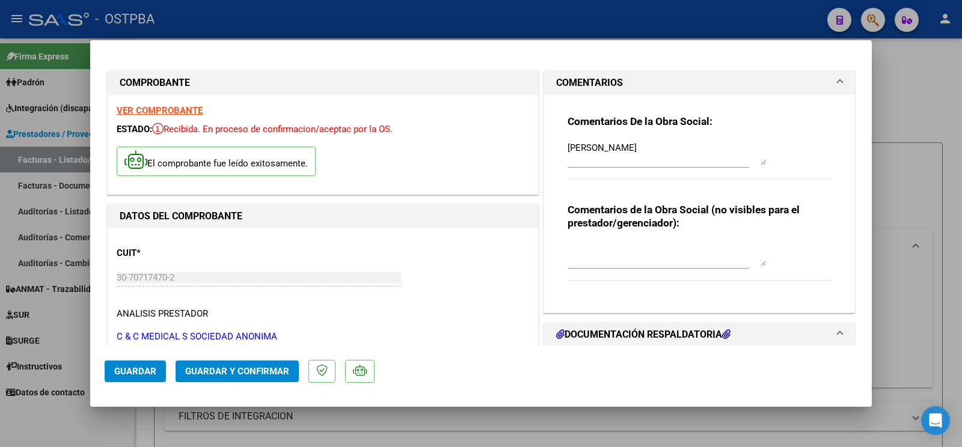
click at [126, 369] on span "Guardar" at bounding box center [135, 371] width 42 height 11
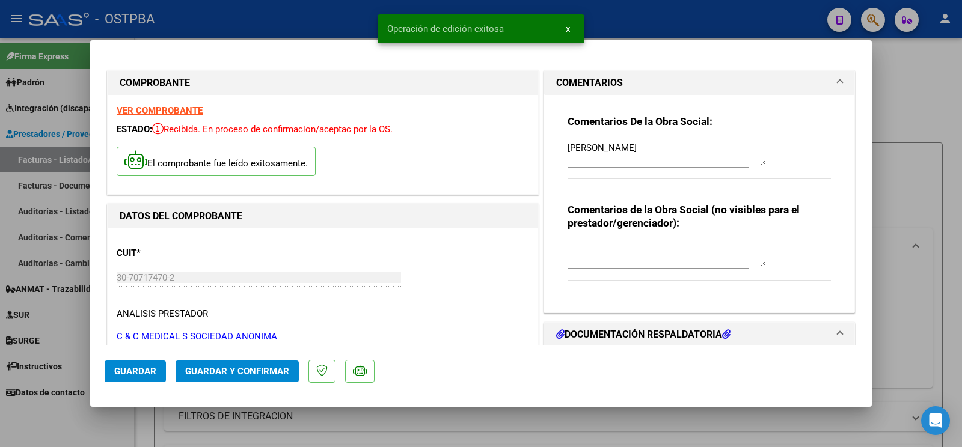
click at [61, 424] on div at bounding box center [481, 223] width 962 height 447
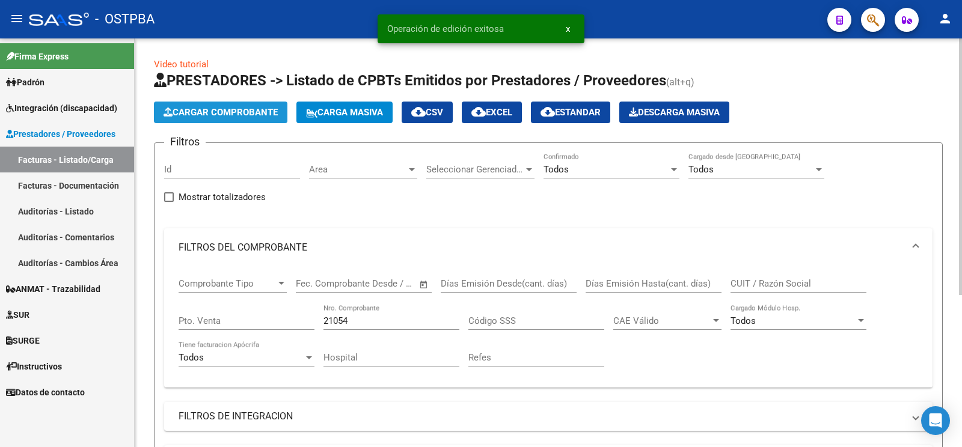
click at [239, 112] on span "Cargar Comprobante" at bounding box center [221, 112] width 114 height 11
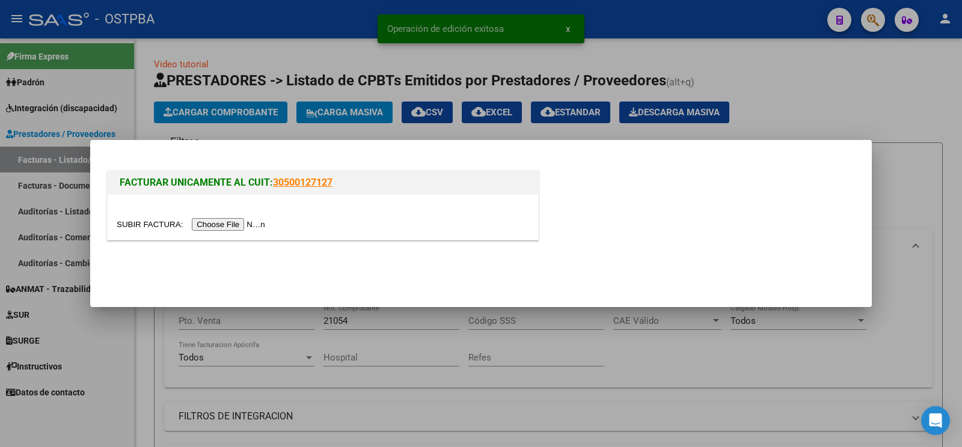
click at [125, 219] on input "file" at bounding box center [193, 224] width 152 height 13
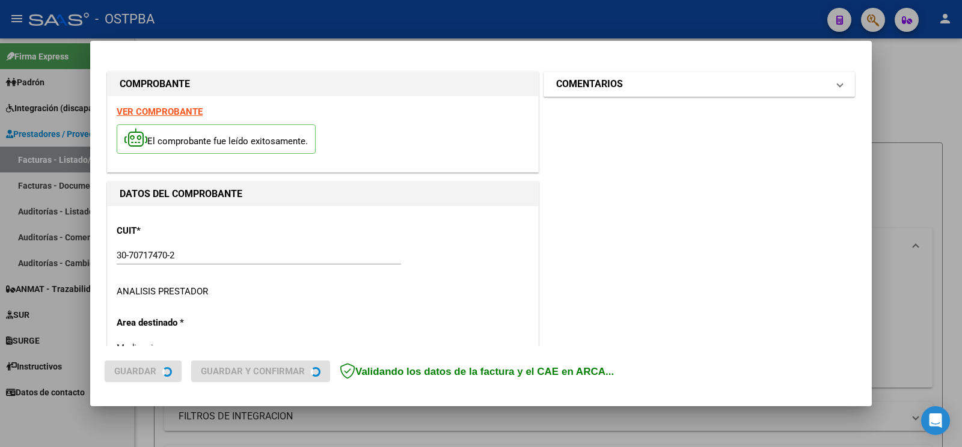
click at [587, 87] on h1 "COMENTARIOS" at bounding box center [589, 84] width 67 height 14
type input "[DATE]"
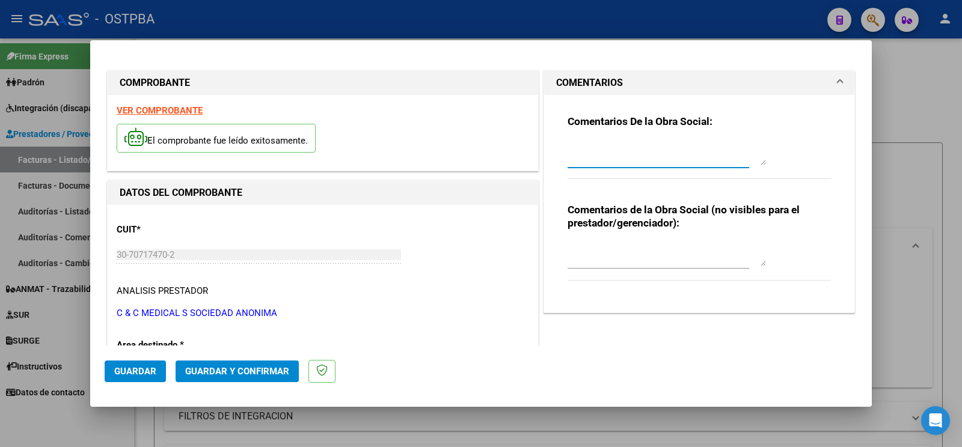
click at [603, 155] on textarea at bounding box center [666, 153] width 198 height 24
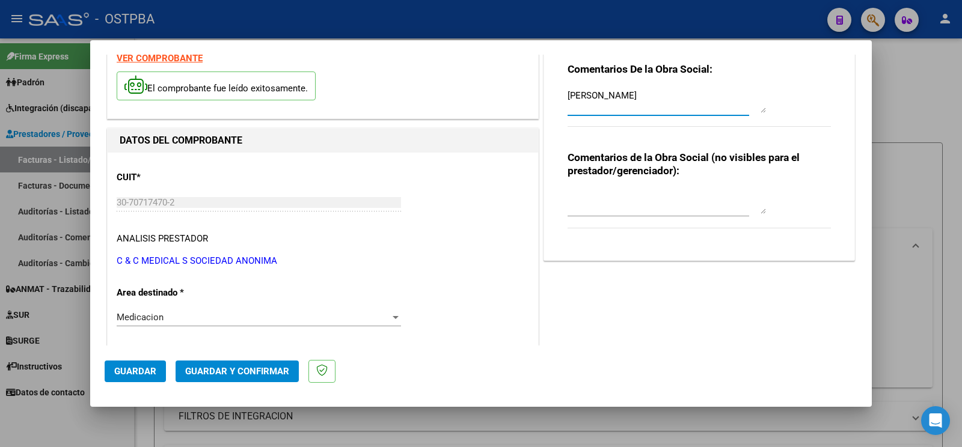
scroll to position [63, 0]
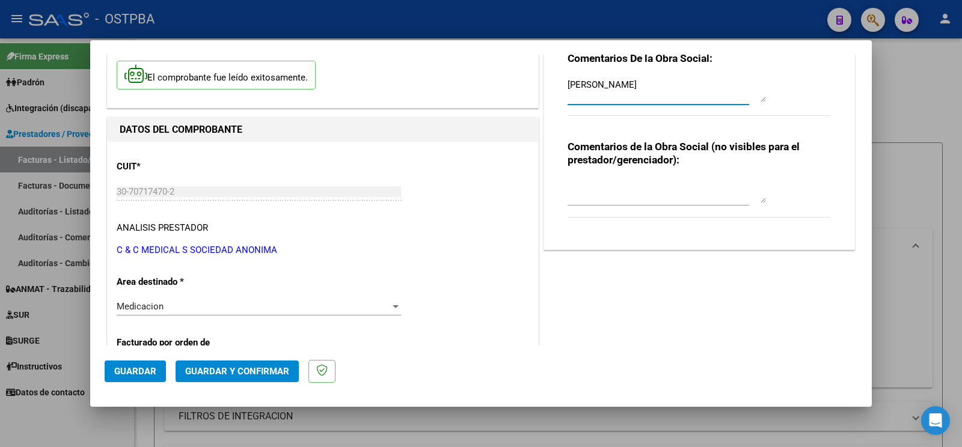
type textarea "[PERSON_NAME]"
click at [138, 369] on span "Guardar" at bounding box center [135, 371] width 42 height 11
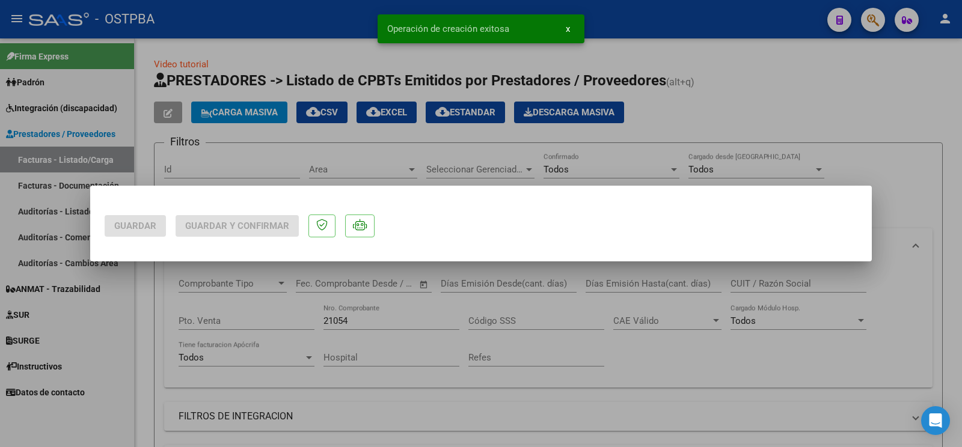
scroll to position [0, 0]
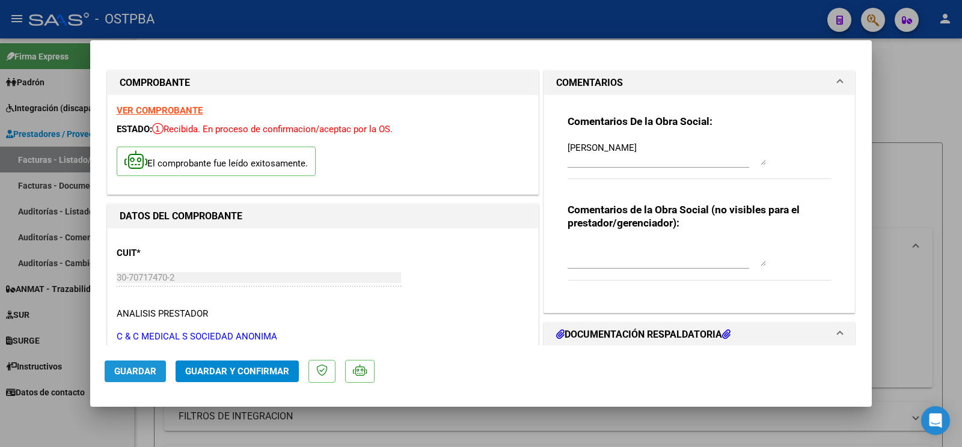
click at [128, 367] on span "Guardar" at bounding box center [135, 371] width 42 height 11
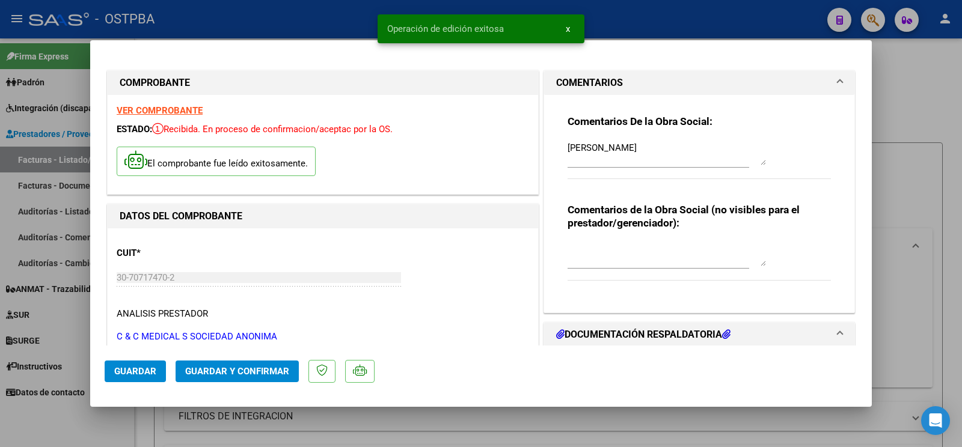
click at [64, 415] on div at bounding box center [481, 223] width 962 height 447
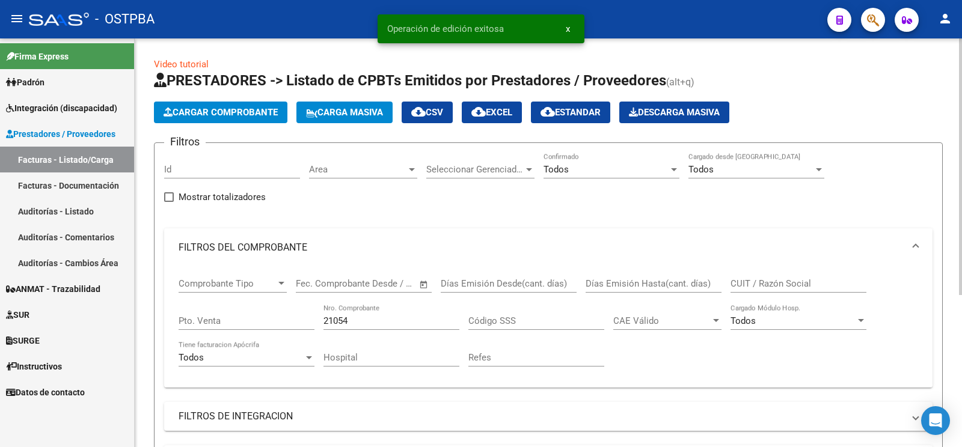
click at [204, 116] on span "Cargar Comprobante" at bounding box center [221, 112] width 114 height 11
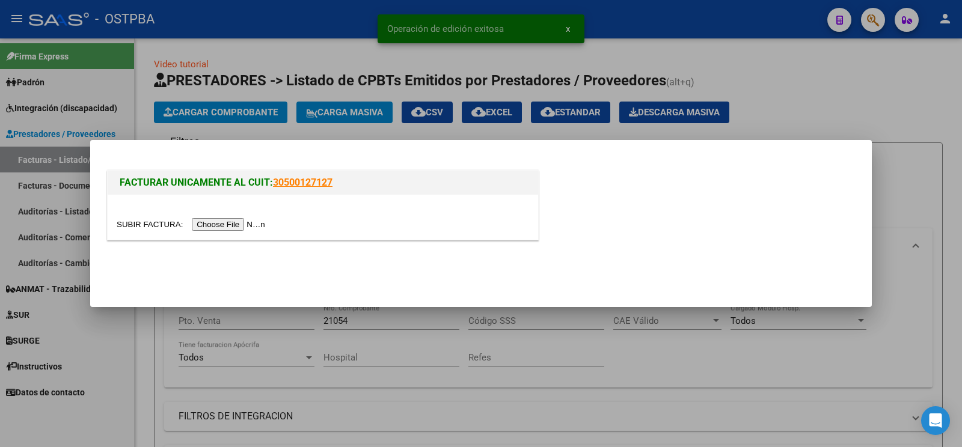
click at [135, 233] on div at bounding box center [323, 217] width 430 height 45
click at [127, 229] on input "file" at bounding box center [193, 224] width 152 height 13
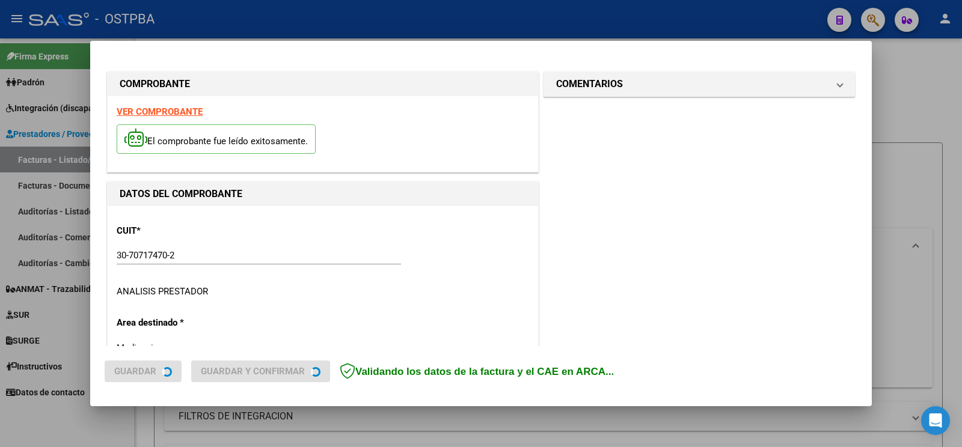
type input "[DATE]"
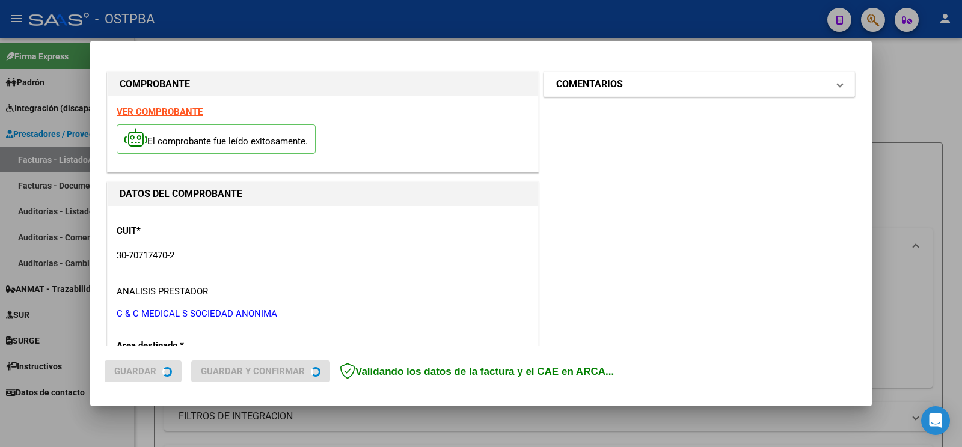
click at [625, 90] on mat-panel-title "COMENTARIOS" at bounding box center [692, 84] width 272 height 14
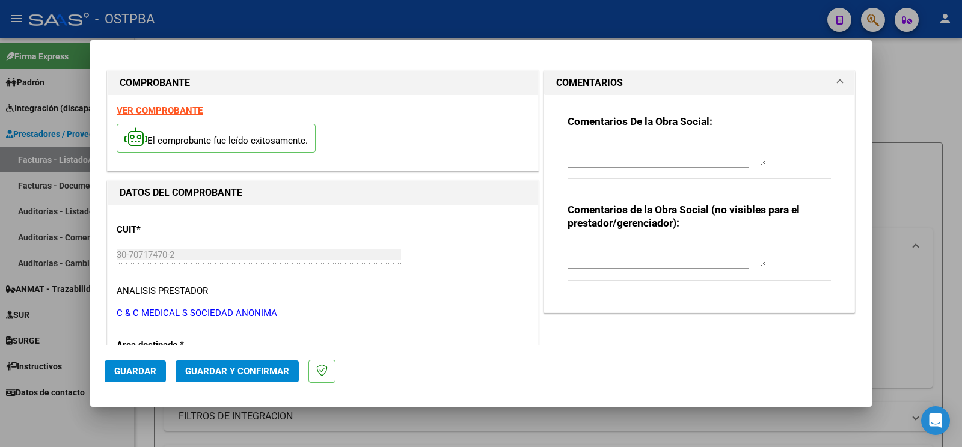
click at [615, 153] on textarea at bounding box center [666, 153] width 198 height 24
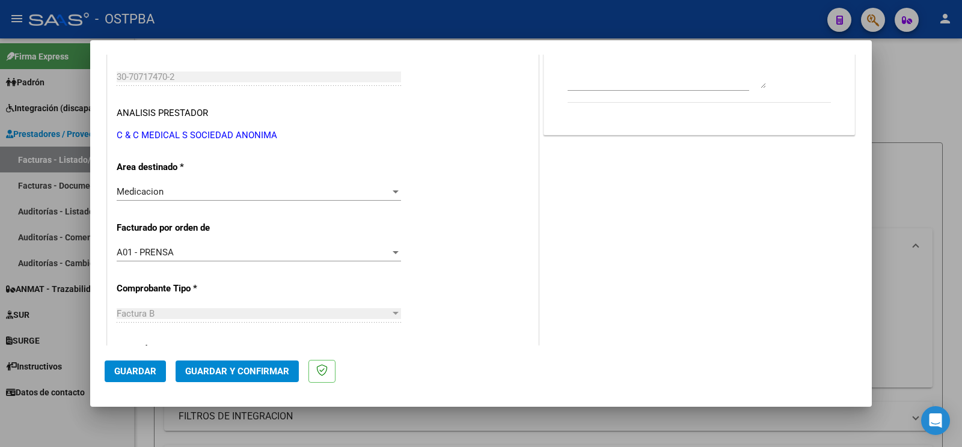
scroll to position [252, 0]
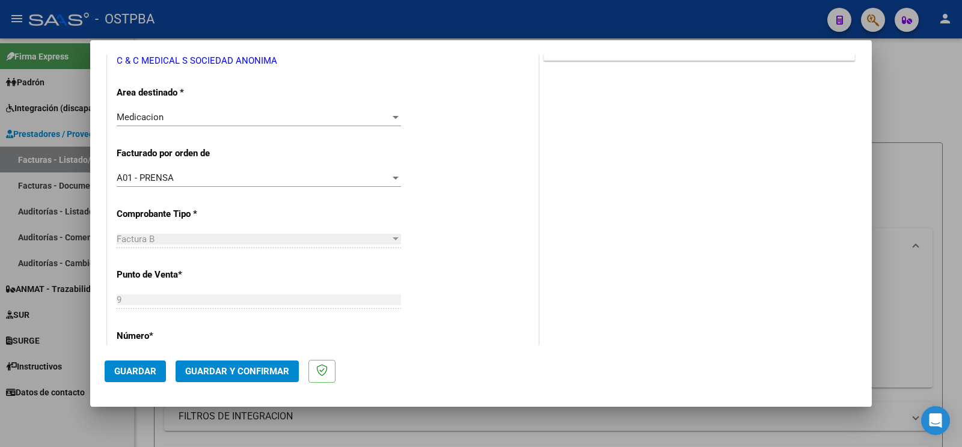
type textarea "[PERSON_NAME]"
click at [153, 378] on button "Guardar" at bounding box center [135, 372] width 61 height 22
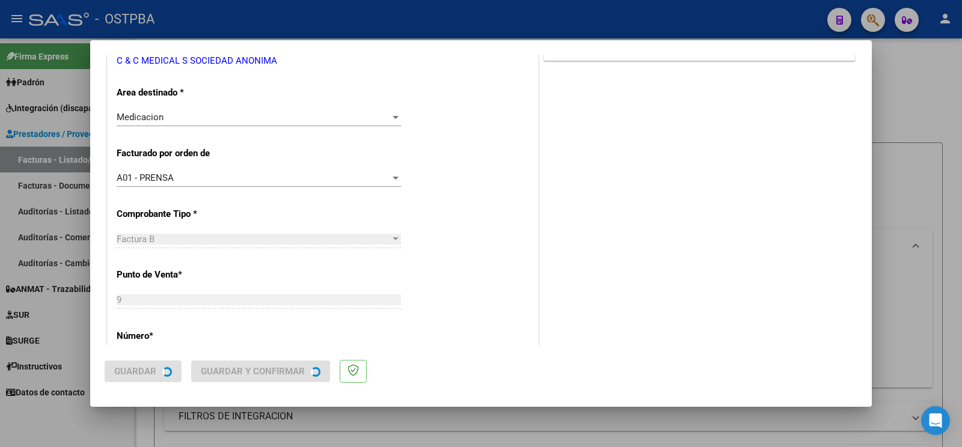
scroll to position [0, 0]
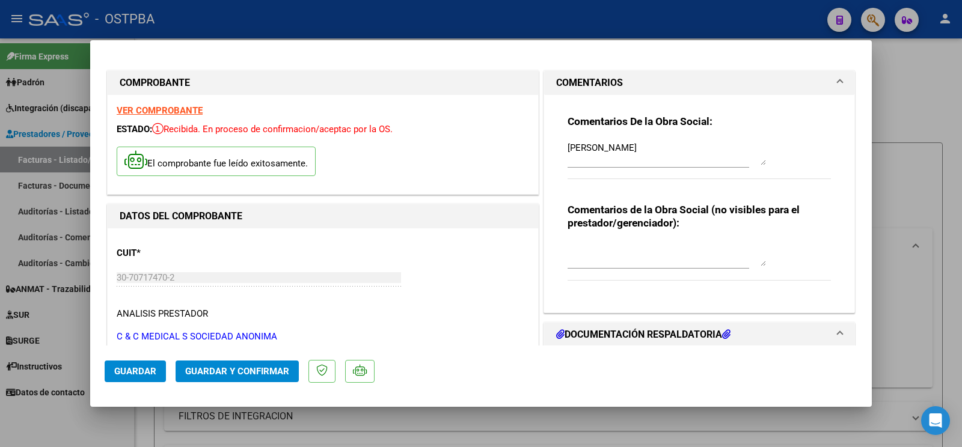
click at [138, 373] on span "Guardar" at bounding box center [135, 371] width 42 height 11
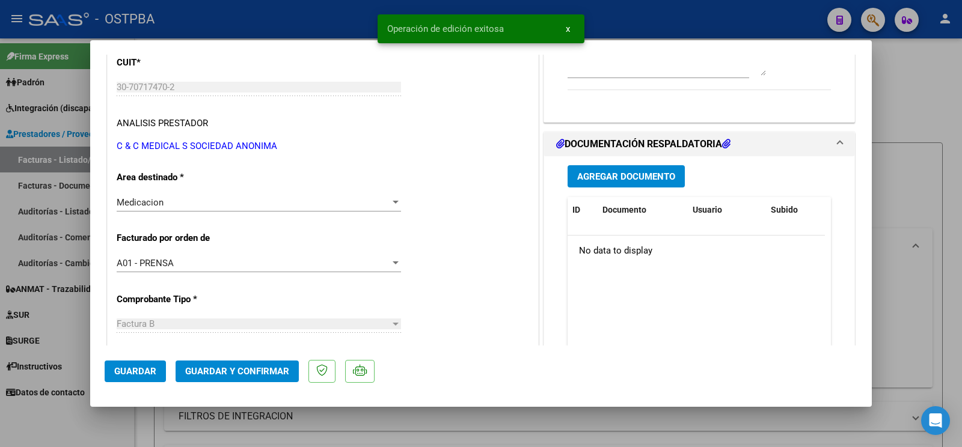
scroll to position [252, 0]
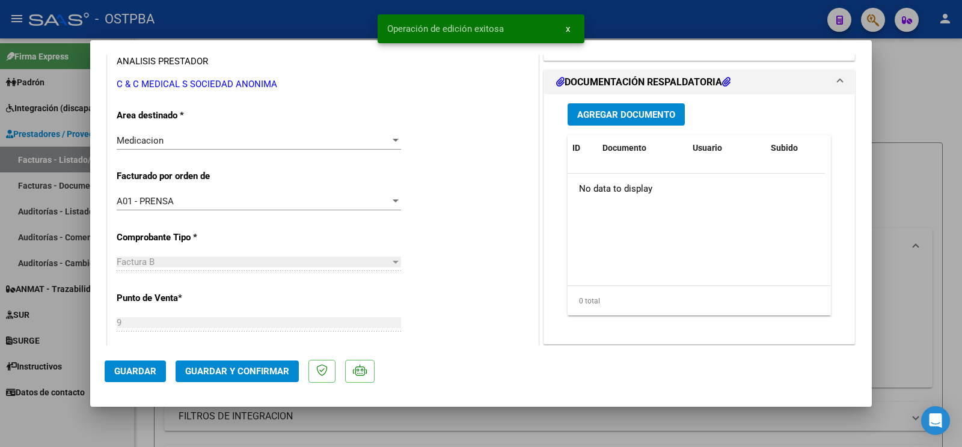
click at [75, 412] on div at bounding box center [481, 223] width 962 height 447
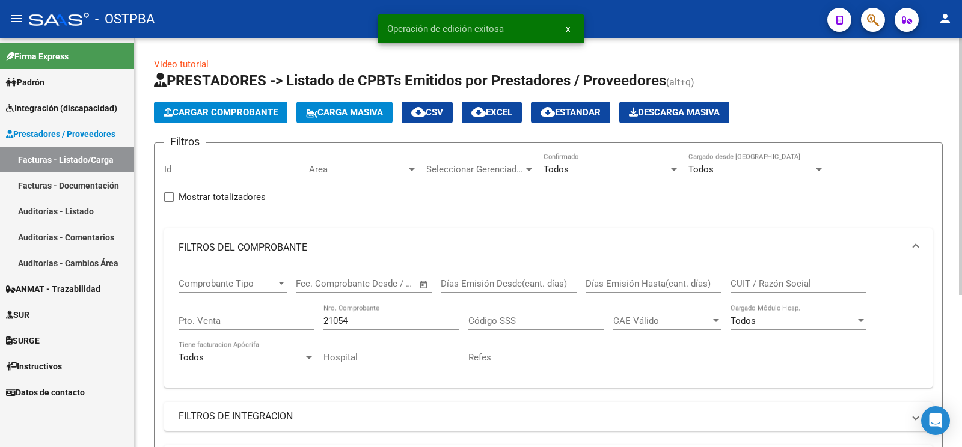
click at [222, 111] on span "Cargar Comprobante" at bounding box center [221, 112] width 114 height 11
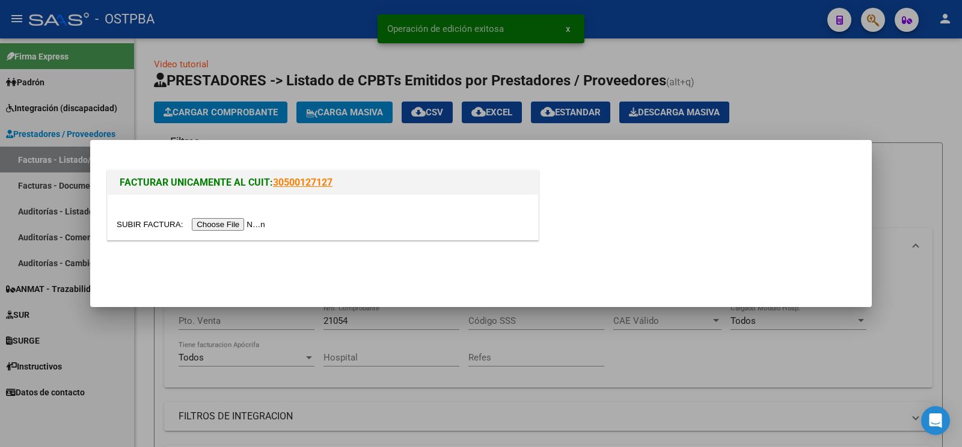
click at [144, 227] on input "file" at bounding box center [193, 224] width 152 height 13
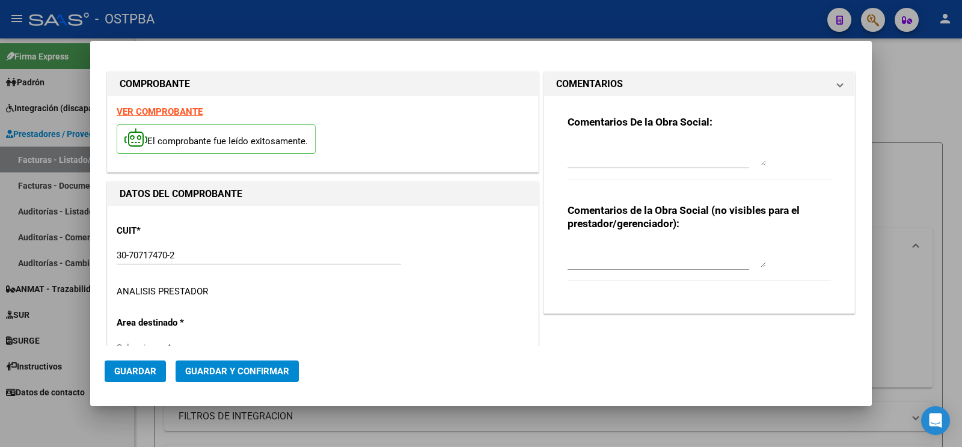
click at [623, 90] on mat-panel-title "COMENTARIOS" at bounding box center [692, 84] width 272 height 14
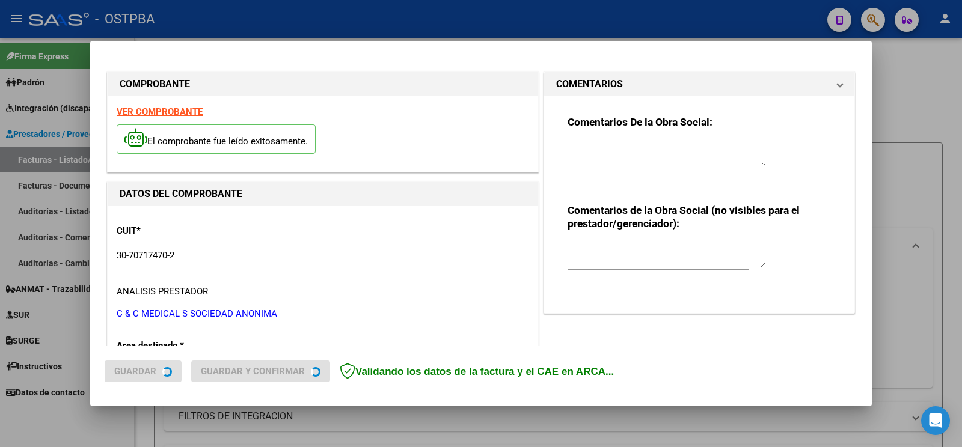
type input "[DATE]"
click at [612, 154] on textarea at bounding box center [666, 154] width 198 height 24
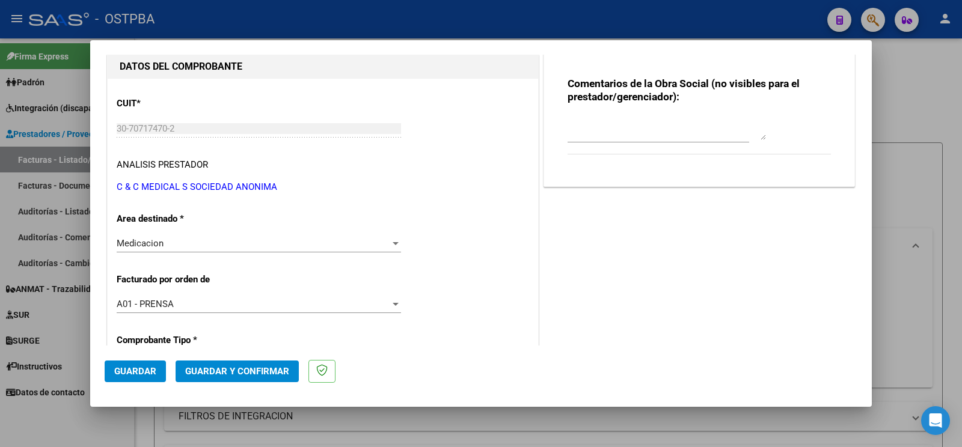
scroll to position [316, 0]
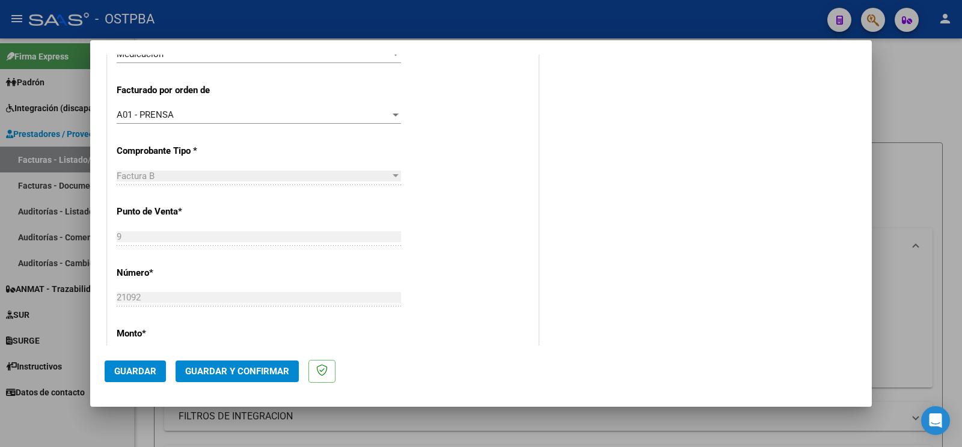
type textarea "[PERSON_NAME]"
click at [153, 373] on span "Guardar" at bounding box center [135, 371] width 42 height 11
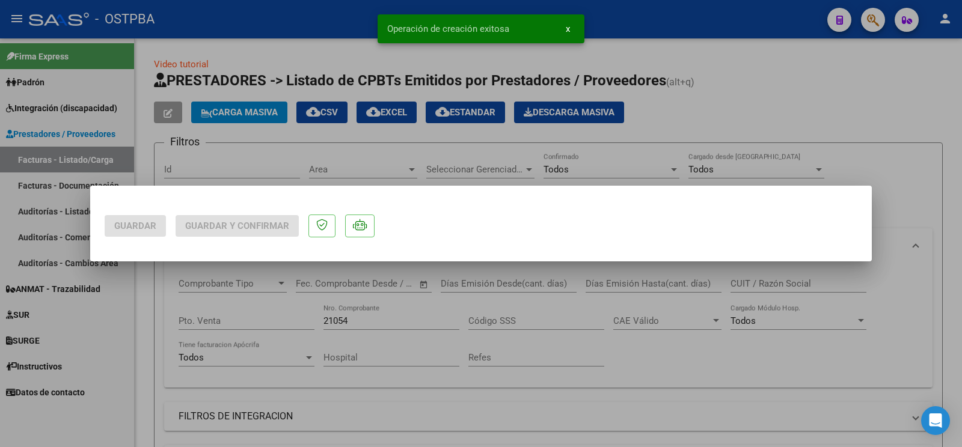
scroll to position [0, 0]
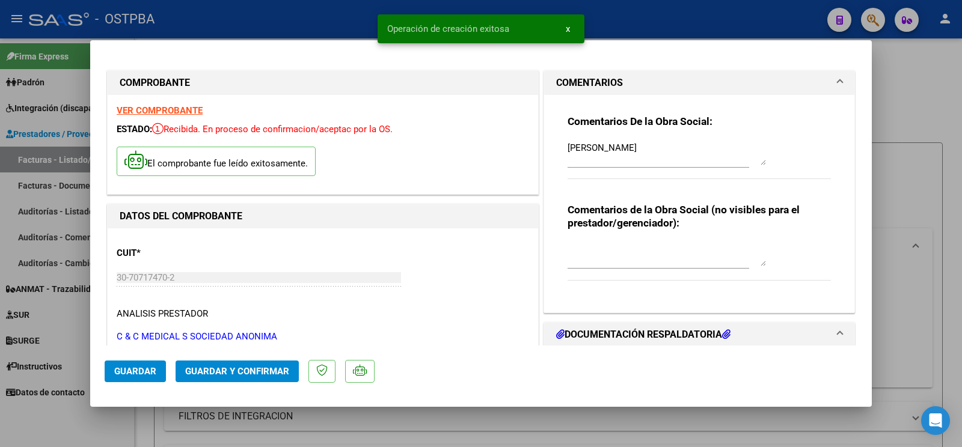
click at [63, 423] on div at bounding box center [481, 223] width 962 height 447
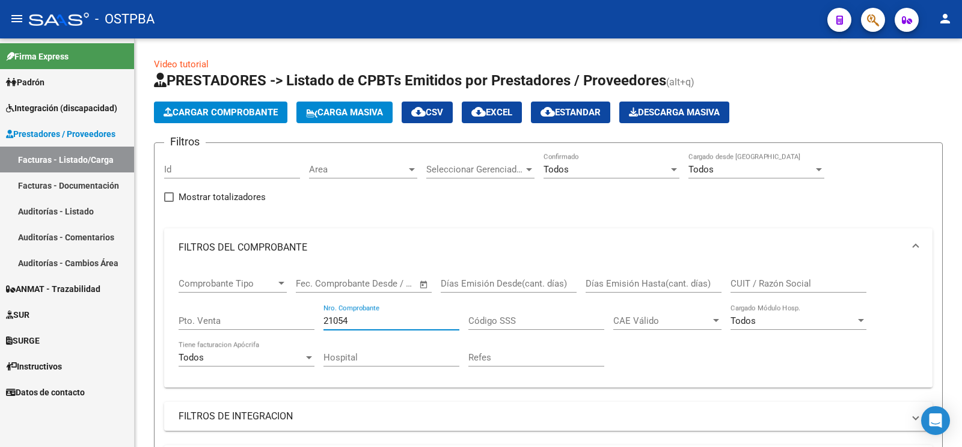
drag, startPoint x: 400, startPoint y: 324, endPoint x: 0, endPoint y: 222, distance: 412.5
click at [323, 316] on input "21054" at bounding box center [391, 321] width 136 height 11
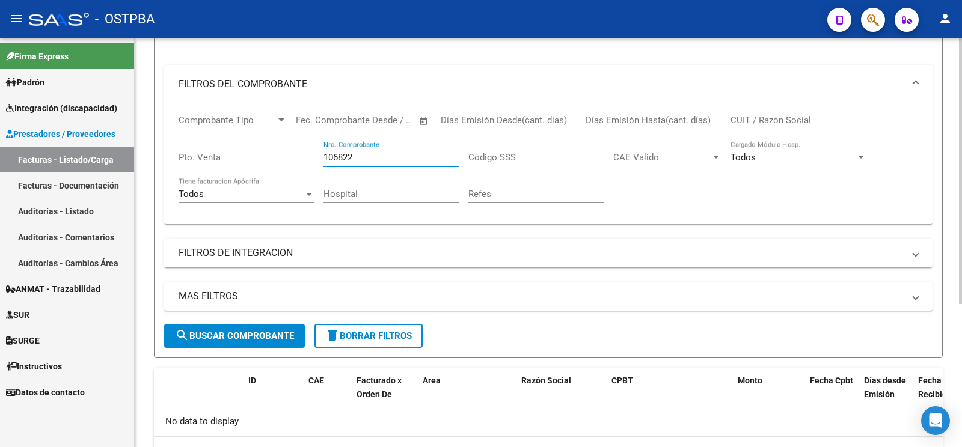
scroll to position [189, 0]
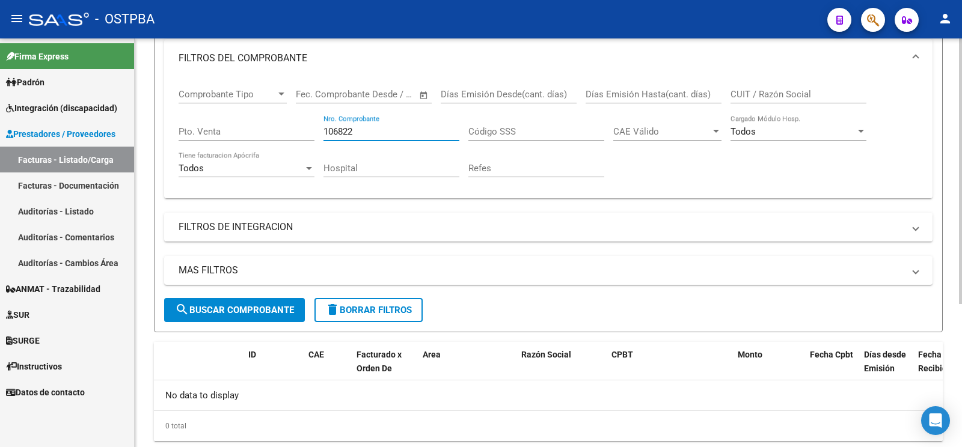
type input "106822"
drag, startPoint x: 363, startPoint y: 132, endPoint x: 0, endPoint y: 30, distance: 377.2
click at [323, 126] on input "106822" at bounding box center [391, 131] width 136 height 11
click at [46, 321] on link "SUR" at bounding box center [67, 315] width 134 height 26
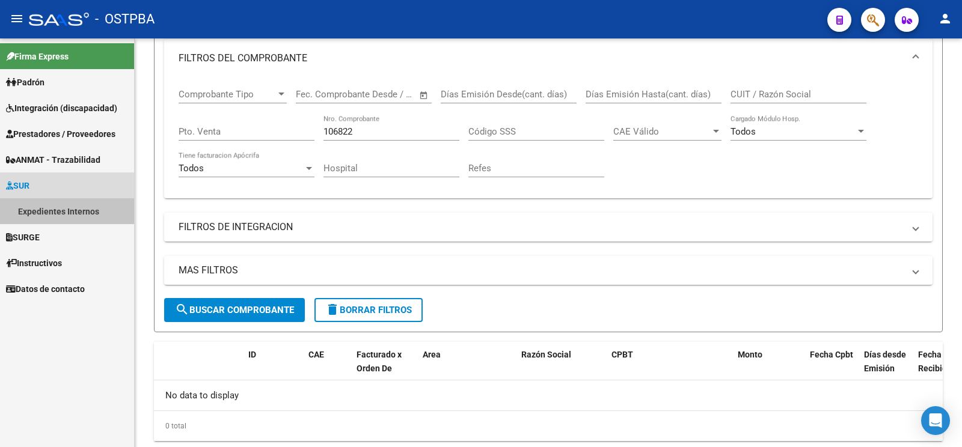
click at [79, 214] on link "Expedientes Internos" at bounding box center [67, 211] width 134 height 26
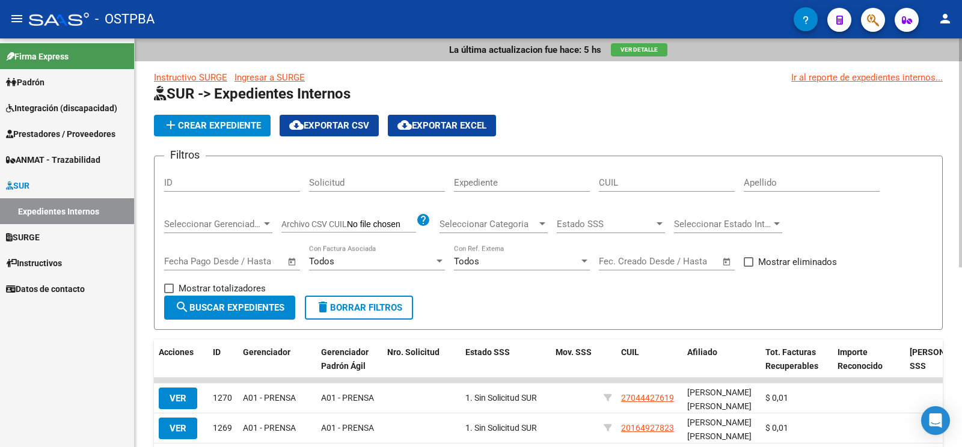
click at [780, 171] on div "Apellido" at bounding box center [812, 179] width 136 height 26
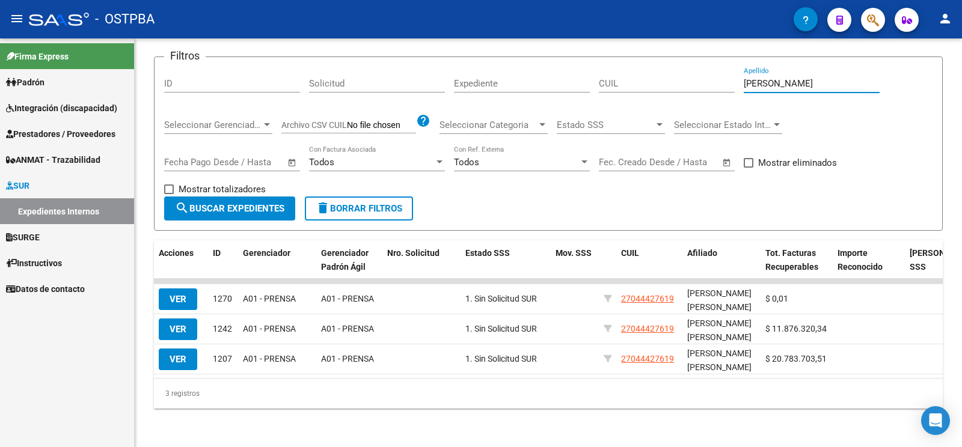
type input "[PERSON_NAME]"
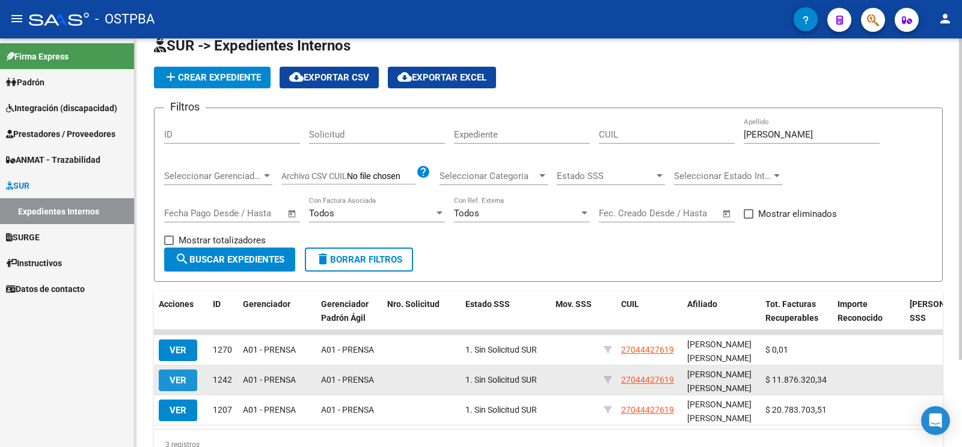
click at [166, 378] on button "VER" at bounding box center [178, 381] width 38 height 22
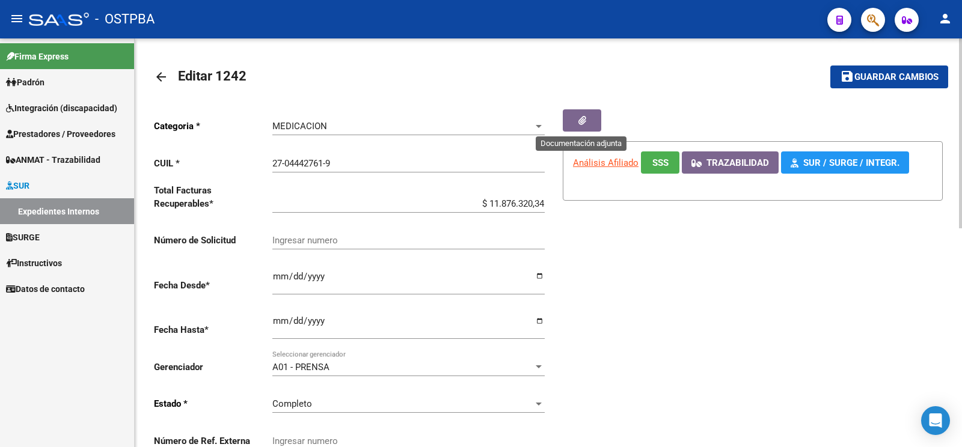
click at [567, 116] on button "button" at bounding box center [582, 120] width 38 height 22
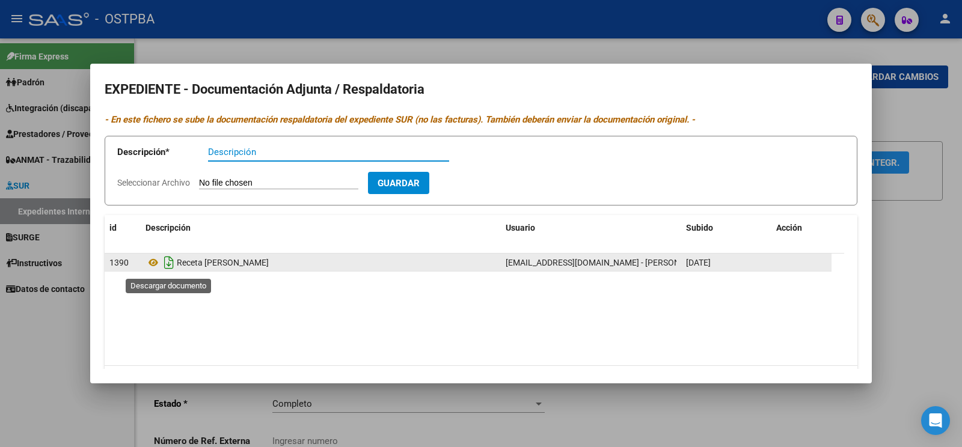
click at [165, 268] on icon "Descargar documento" at bounding box center [169, 262] width 16 height 19
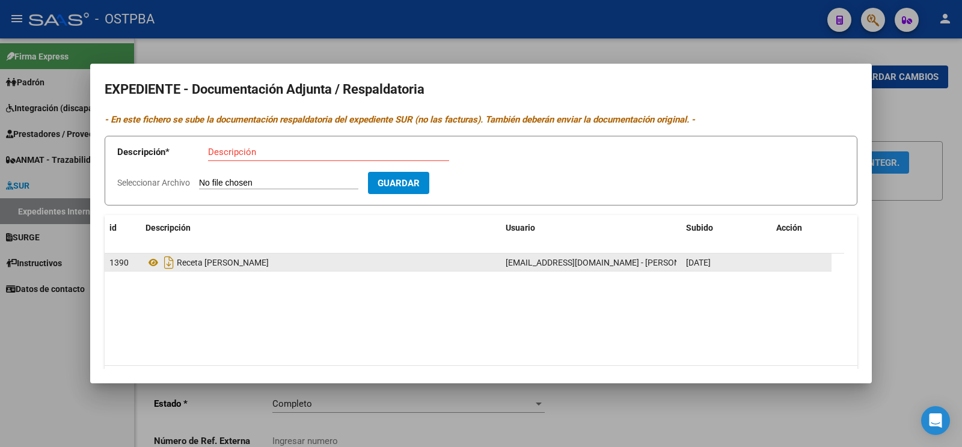
click at [931, 315] on div at bounding box center [481, 223] width 962 height 447
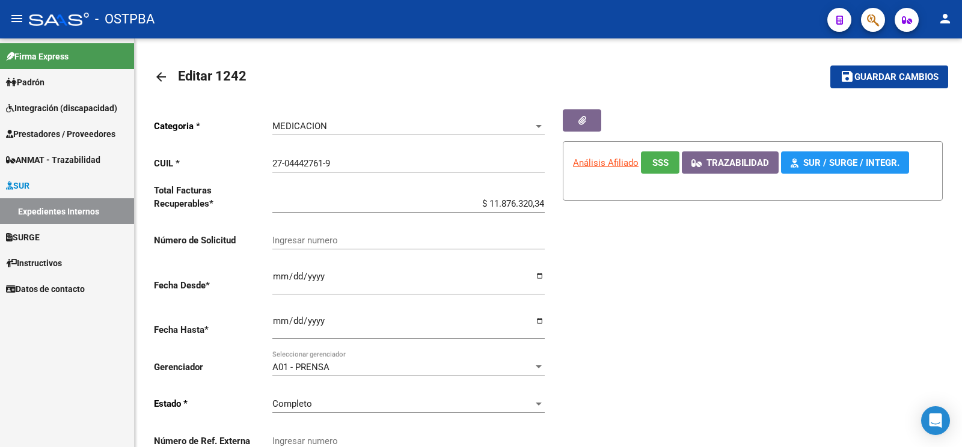
click at [85, 215] on link "Expedientes Internos" at bounding box center [67, 211] width 134 height 26
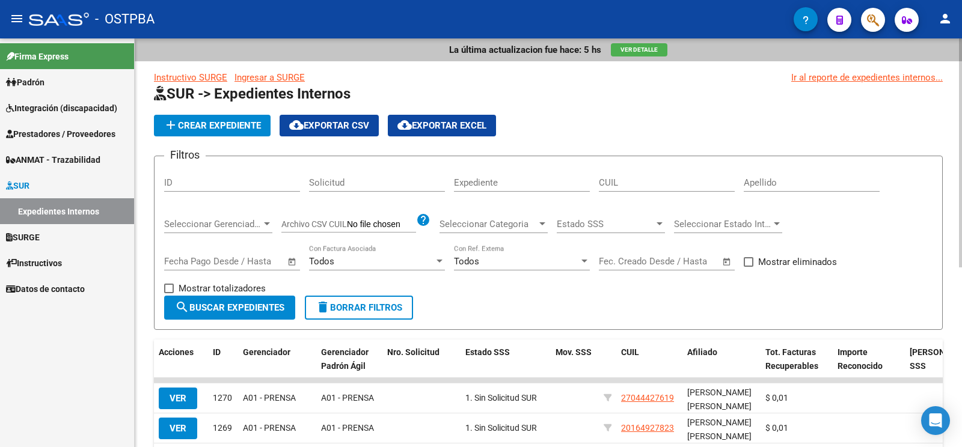
click at [794, 171] on div "Apellido" at bounding box center [812, 179] width 136 height 26
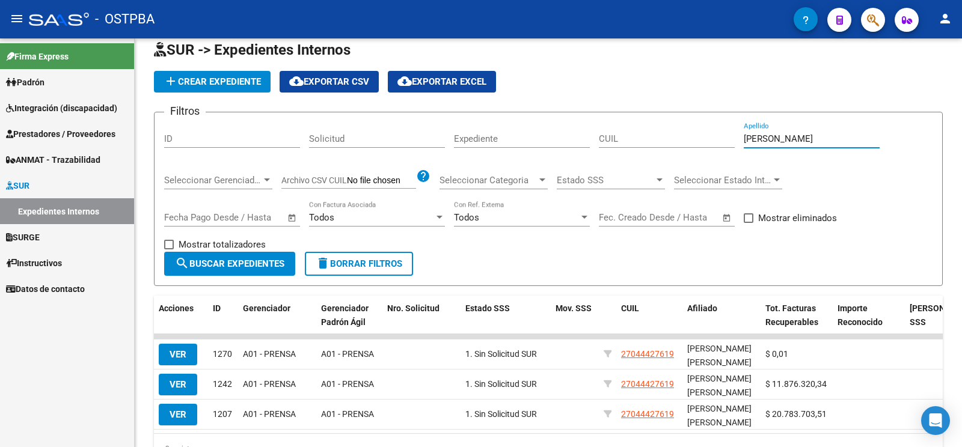
scroll to position [63, 0]
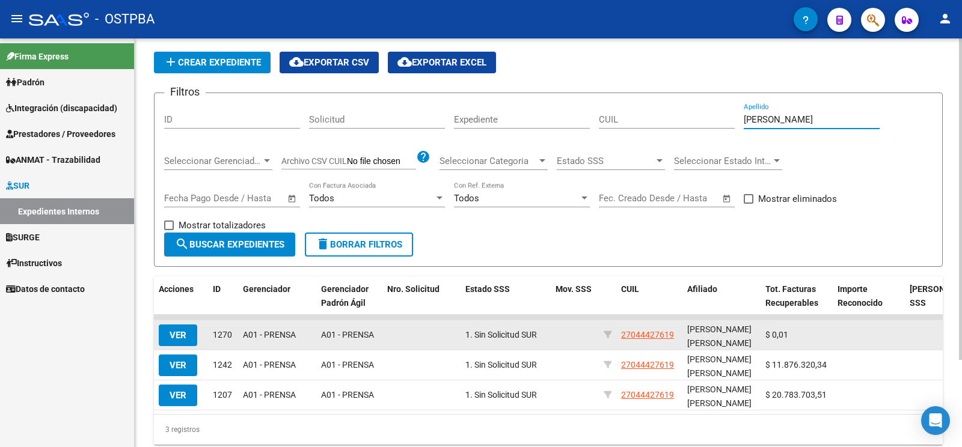
type input "[PERSON_NAME]"
click at [162, 332] on button "VER" at bounding box center [178, 336] width 38 height 22
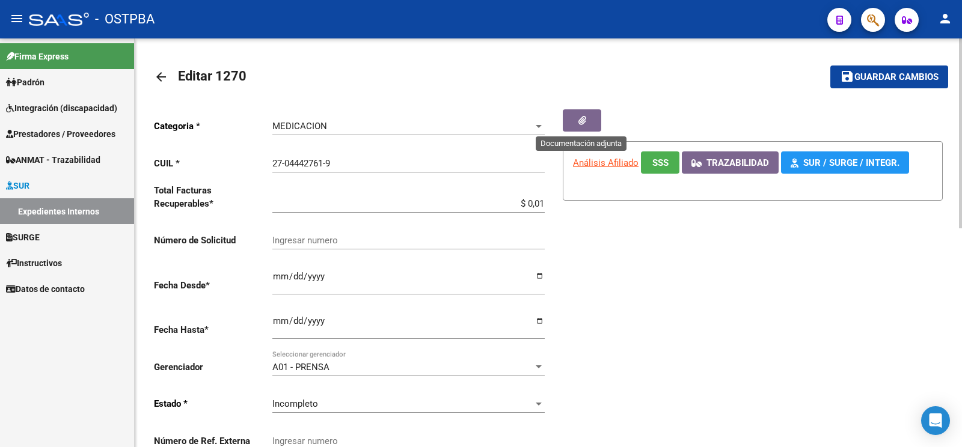
click at [583, 114] on button "button" at bounding box center [582, 120] width 38 height 22
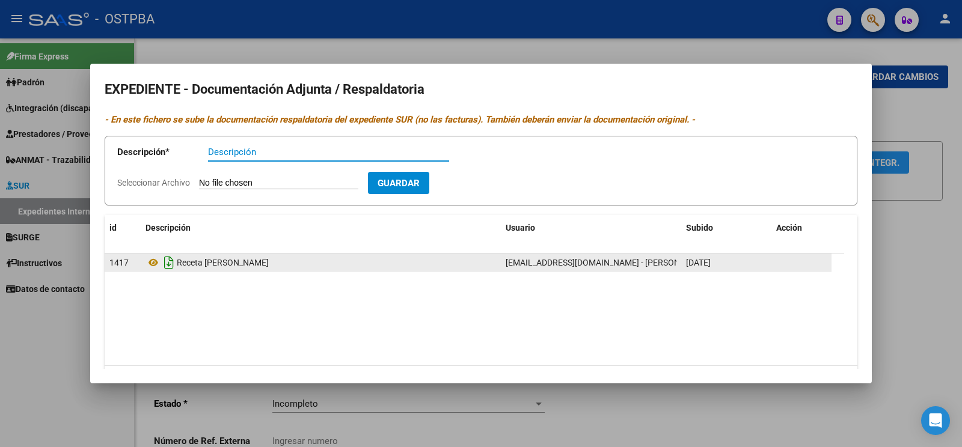
drag, startPoint x: 170, startPoint y: 274, endPoint x: 163, endPoint y: 269, distance: 8.7
click at [167, 272] on datatable-scroller "1417 Receta [PERSON_NAME] [EMAIL_ADDRESS][DOMAIN_NAME] - [PERSON_NAME] [DATE]" at bounding box center [474, 263] width 739 height 18
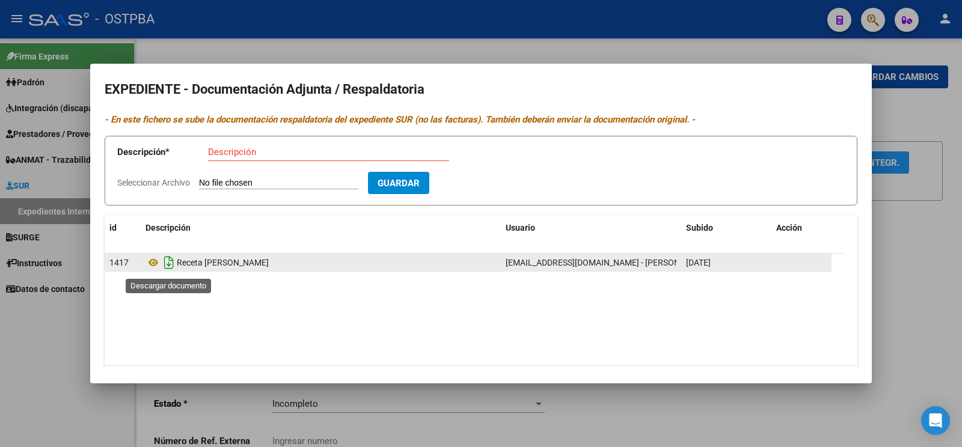
click at [163, 264] on icon "Descargar documento" at bounding box center [169, 262] width 16 height 19
click at [961, 297] on div at bounding box center [481, 223] width 962 height 447
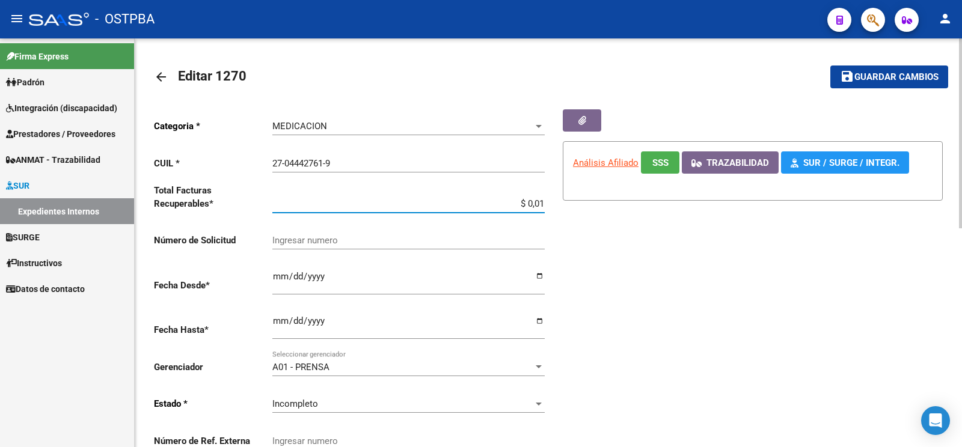
drag, startPoint x: 510, startPoint y: 207, endPoint x: 961, endPoint y: 179, distance: 452.3
click at [545, 200] on input "$ 0,01" at bounding box center [408, 203] width 272 height 11
type input "$ 12.144.622,38"
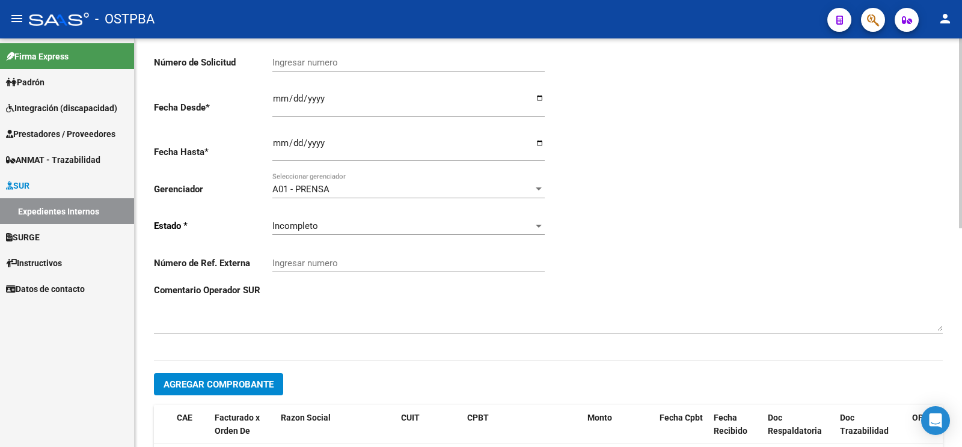
scroll to position [189, 0]
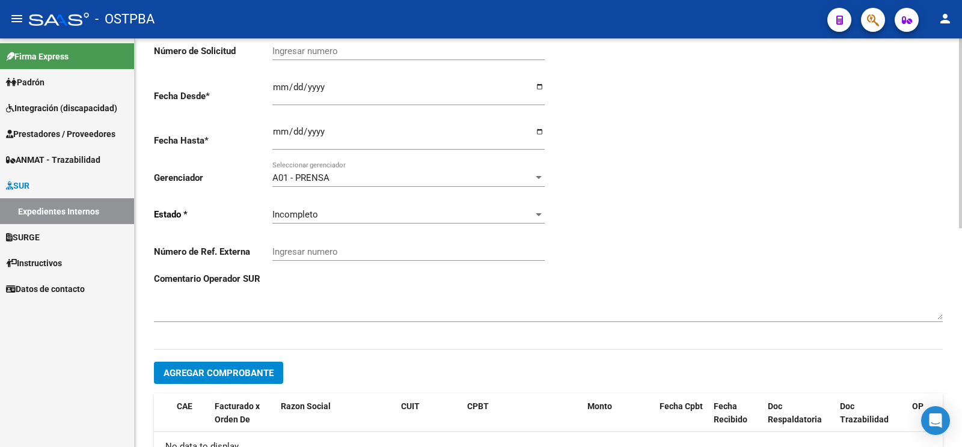
click at [232, 362] on button "Agregar Comprobante" at bounding box center [218, 373] width 129 height 22
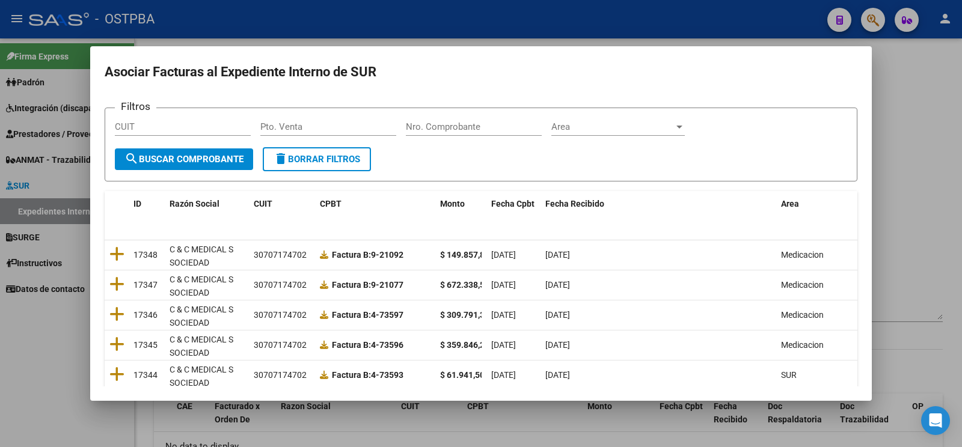
click at [487, 135] on div "Nro. Comprobante" at bounding box center [474, 127] width 136 height 18
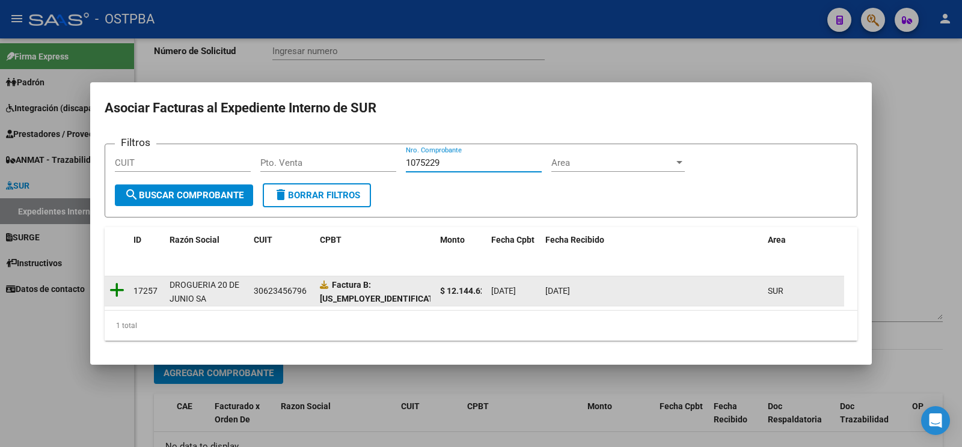
type input "1075229"
drag, startPoint x: 123, startPoint y: 294, endPoint x: 115, endPoint y: 293, distance: 8.4
click at [123, 294] on icon at bounding box center [116, 290] width 15 height 17
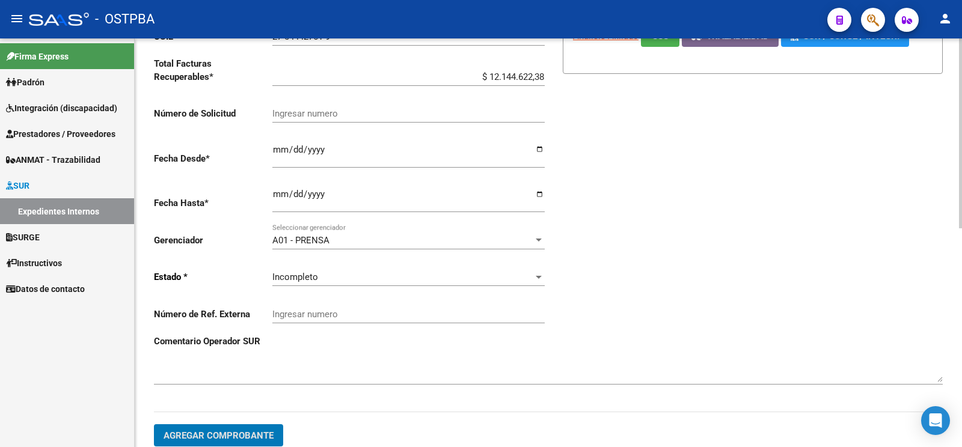
scroll to position [126, 0]
click at [382, 268] on div "Incompleto Seleccionar estado" at bounding box center [408, 274] width 272 height 26
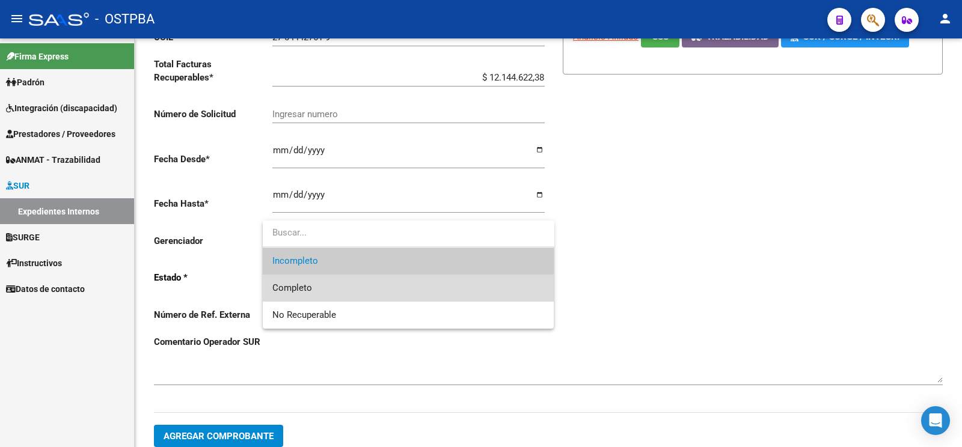
click at [326, 295] on span "Completo" at bounding box center [408, 288] width 272 height 27
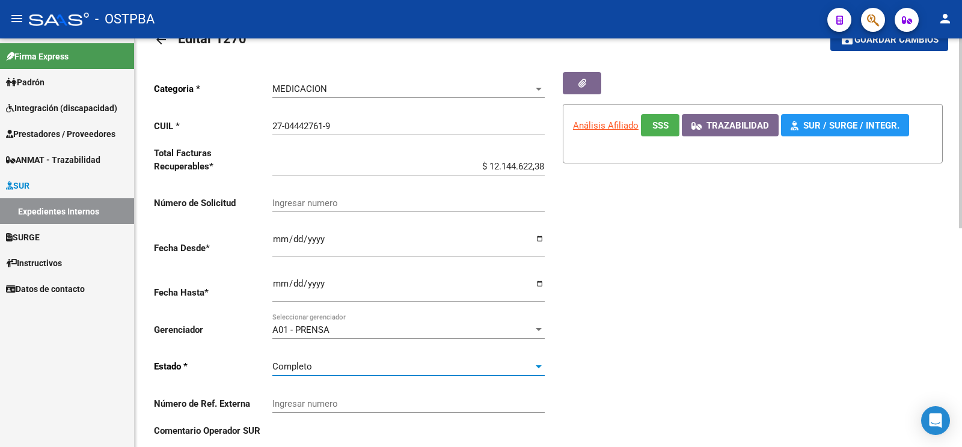
scroll to position [0, 0]
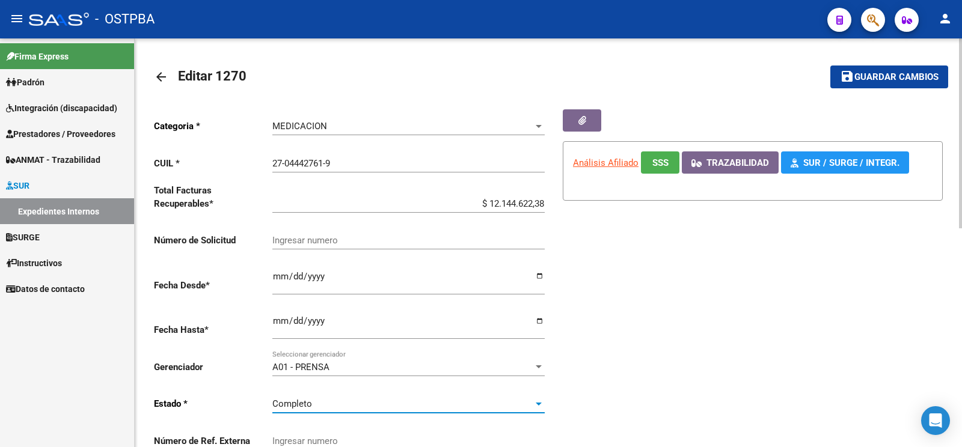
click at [864, 78] on span "Guardar cambios" at bounding box center [896, 77] width 84 height 11
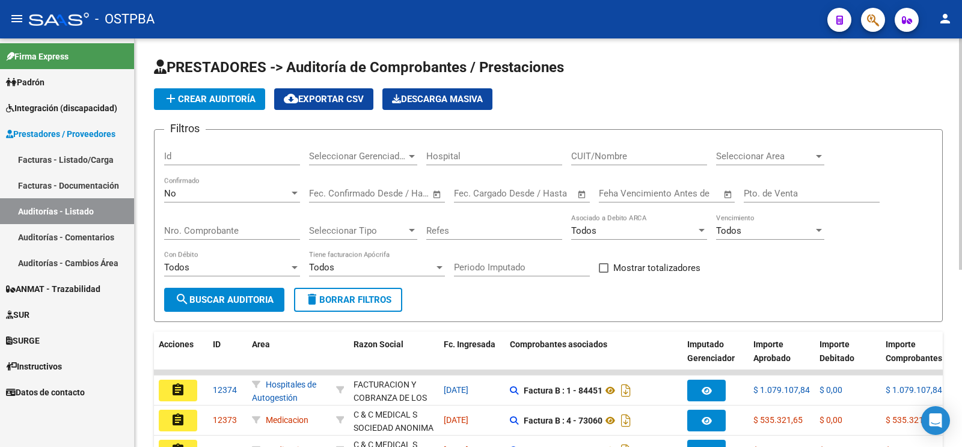
click at [235, 223] on div "Nro. Comprobante" at bounding box center [232, 227] width 136 height 26
type input "1075229"
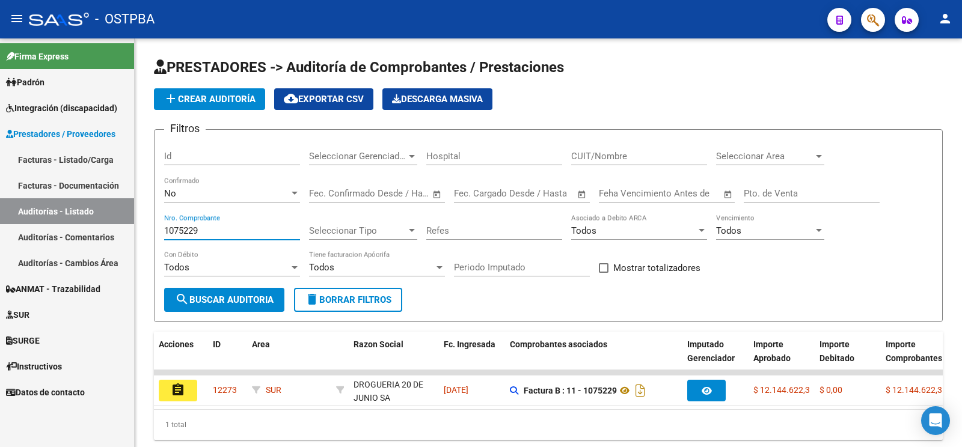
click at [79, 162] on link "Facturas - Listado/Carga" at bounding box center [67, 160] width 134 height 26
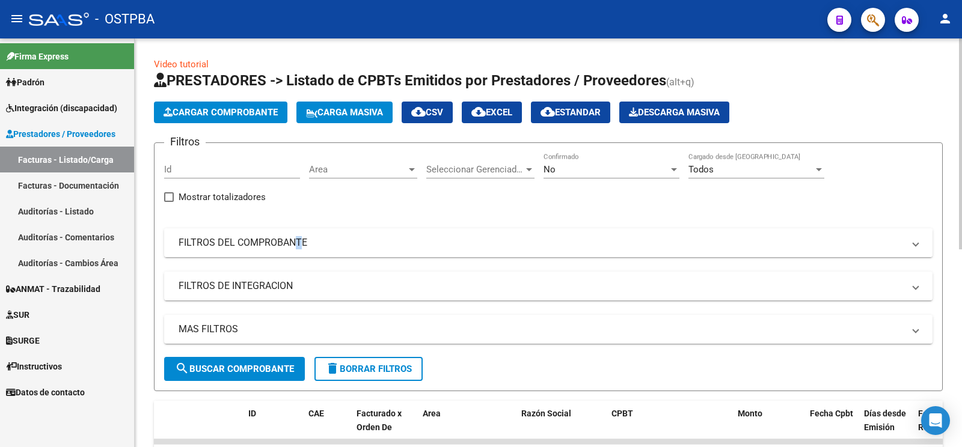
click at [292, 248] on mat-expansion-panel-header "FILTROS DEL COMPROBANTE" at bounding box center [548, 242] width 768 height 29
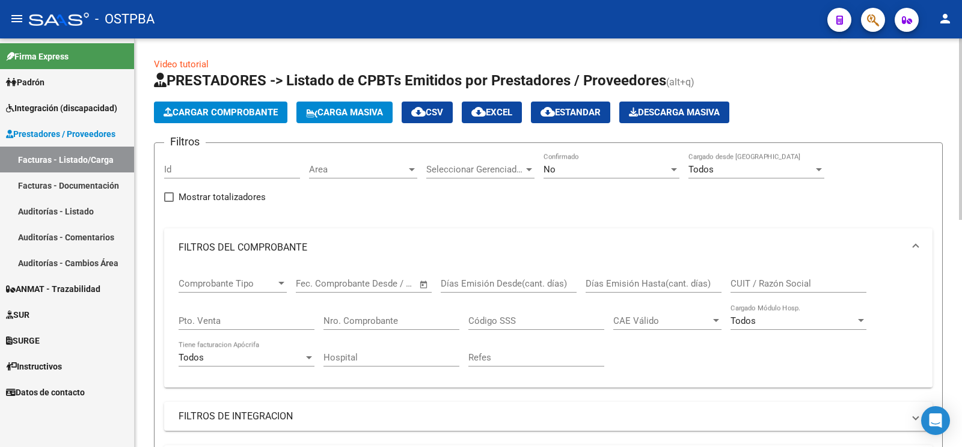
click at [592, 165] on div "No" at bounding box center [605, 169] width 125 height 11
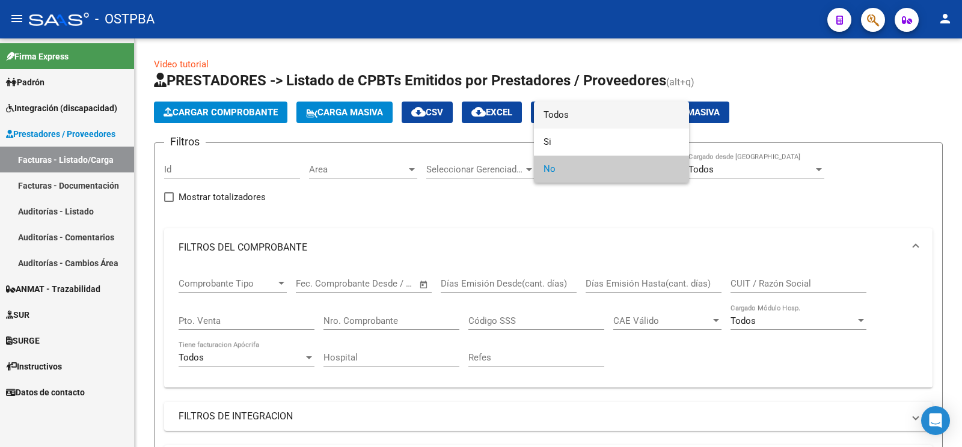
click at [603, 115] on span "Todos" at bounding box center [611, 115] width 136 height 27
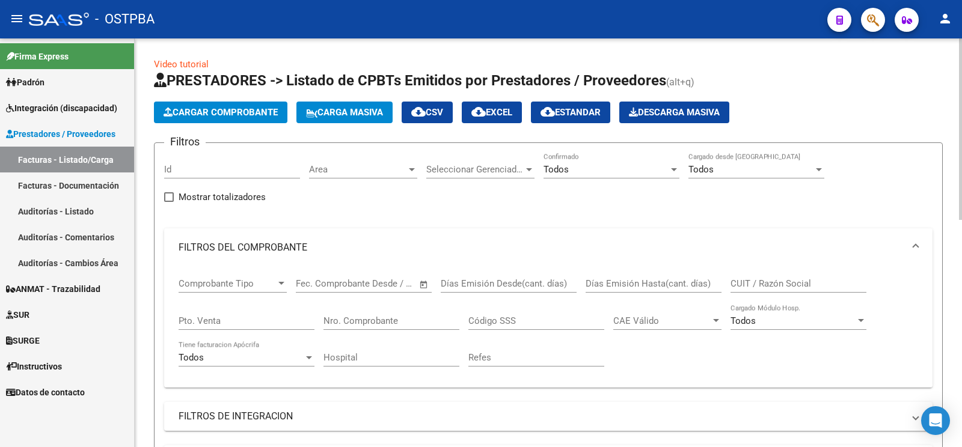
click at [396, 333] on div "Nro. Comprobante" at bounding box center [391, 322] width 136 height 37
click at [397, 324] on input "Nro. Comprobante" at bounding box center [391, 321] width 136 height 11
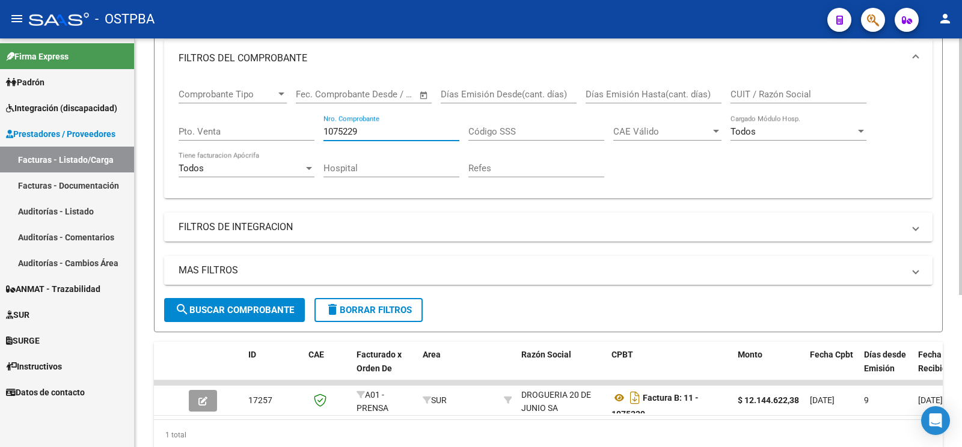
scroll to position [242, 0]
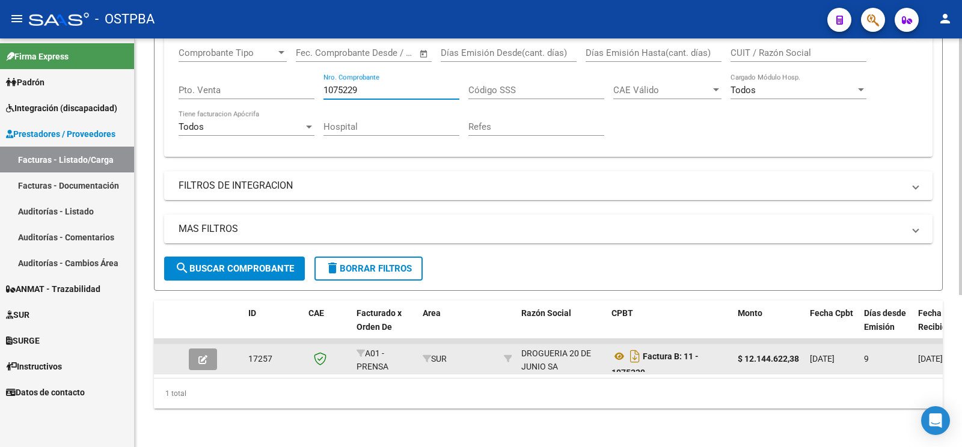
type input "1075229"
click at [207, 355] on icon "button" at bounding box center [202, 359] width 9 height 9
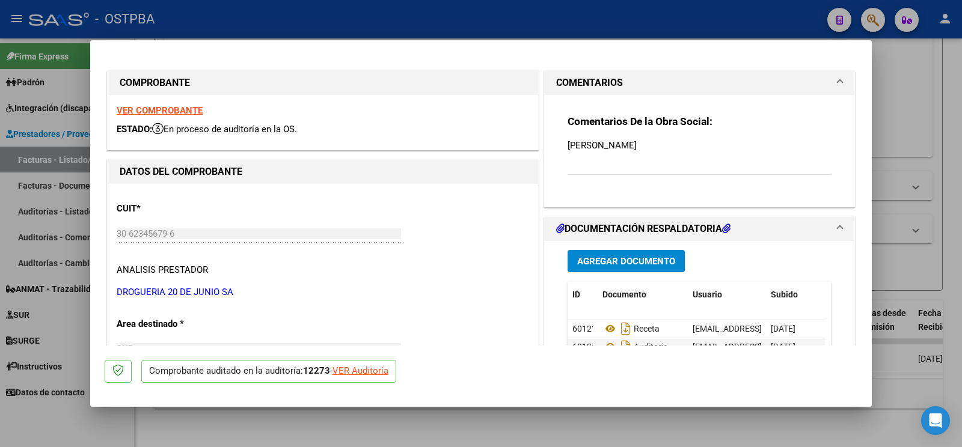
scroll to position [126, 0]
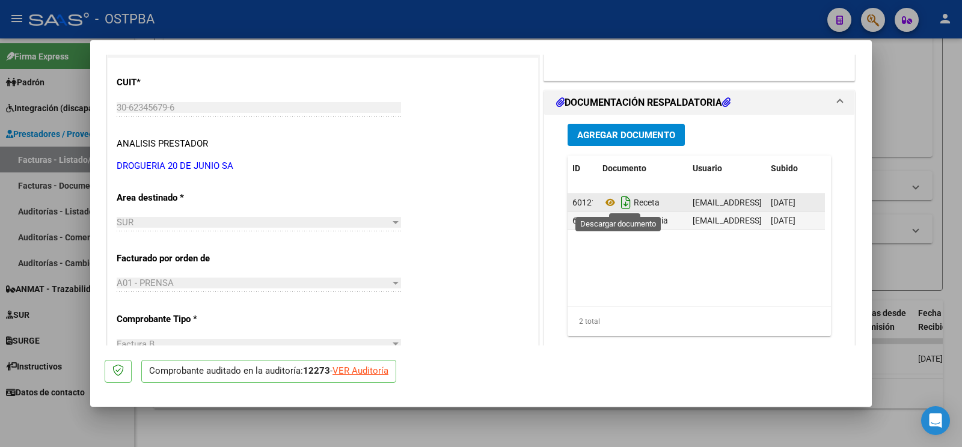
click at [621, 203] on icon "Descargar documento" at bounding box center [626, 202] width 16 height 19
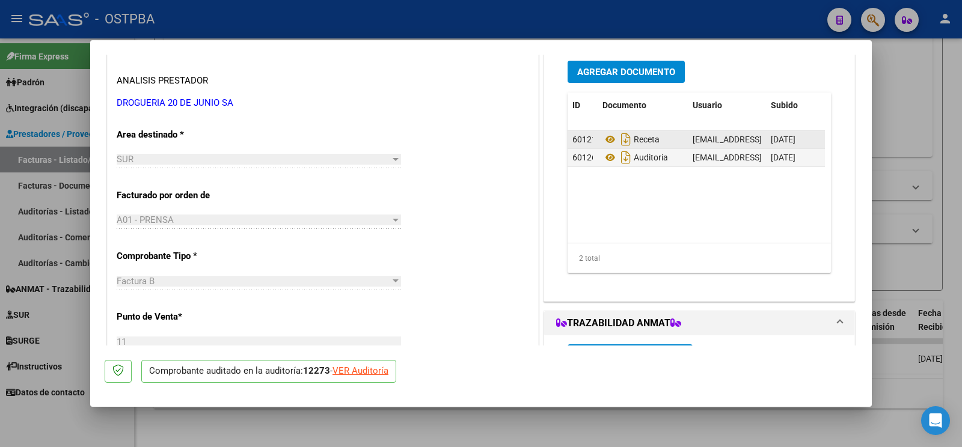
scroll to position [63, 0]
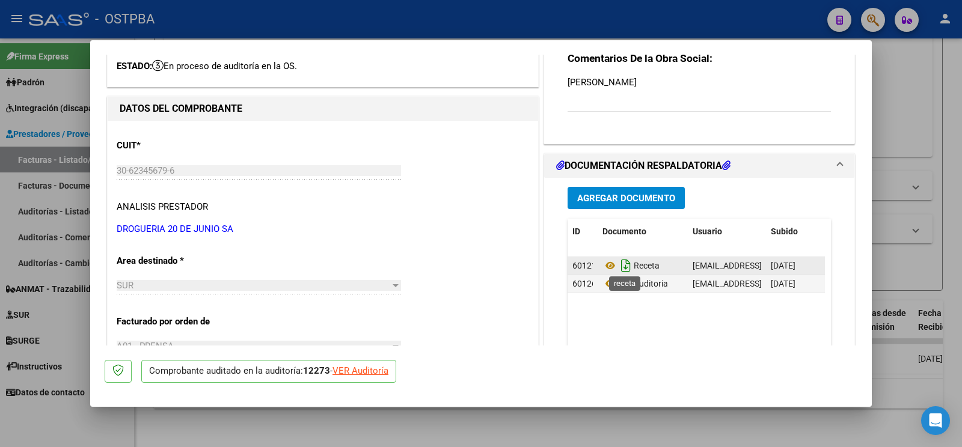
click at [618, 271] on icon "Descargar documento" at bounding box center [626, 265] width 16 height 19
click at [961, 123] on div at bounding box center [481, 223] width 962 height 447
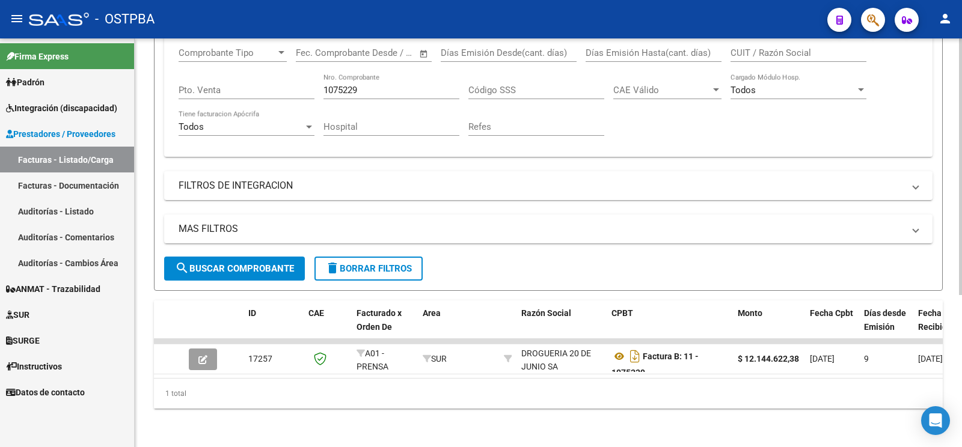
scroll to position [115, 0]
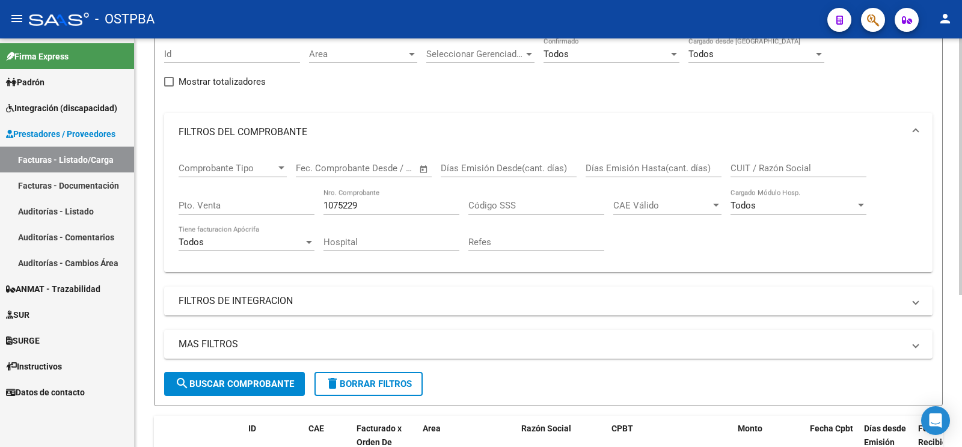
click at [385, 205] on input "1075229" at bounding box center [391, 205] width 136 height 11
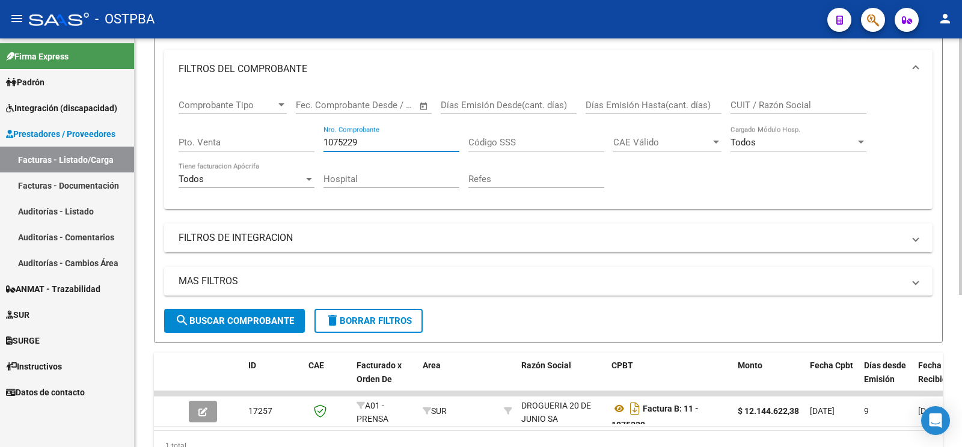
scroll to position [242, 0]
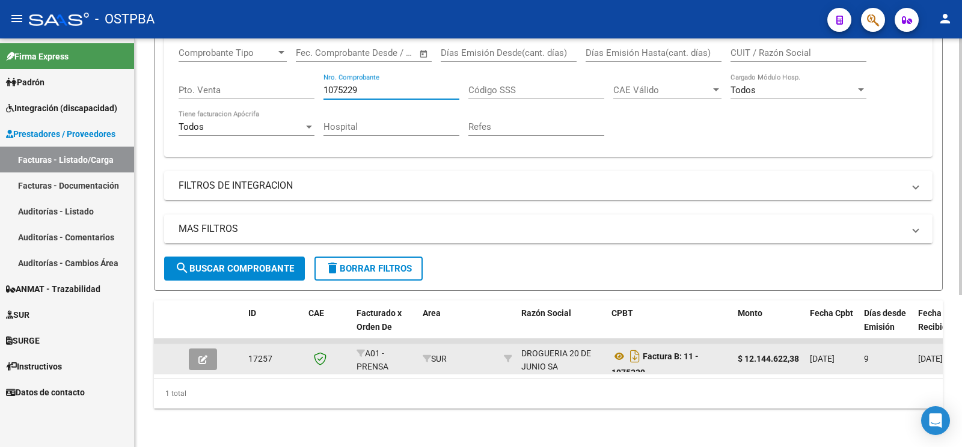
click at [205, 355] on icon "button" at bounding box center [202, 359] width 9 height 9
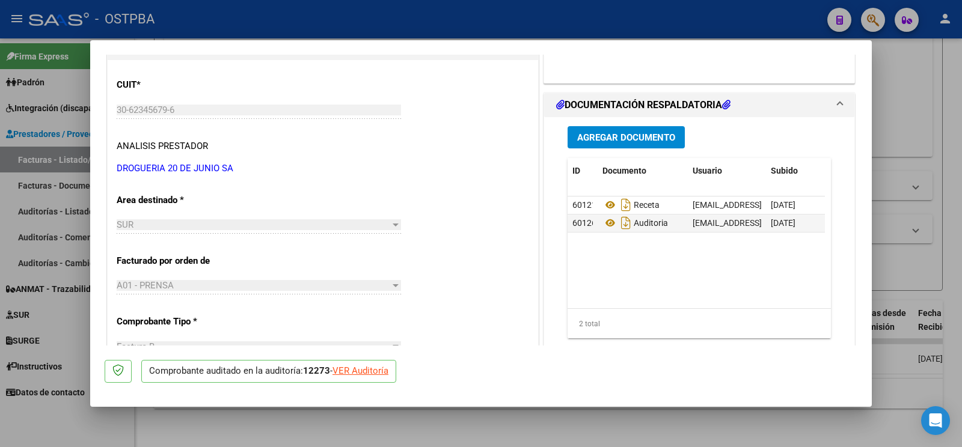
scroll to position [126, 0]
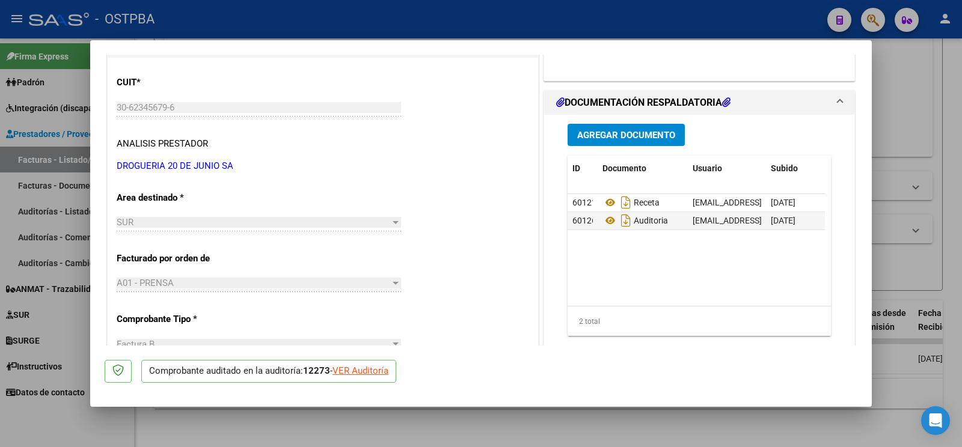
click at [652, 126] on button "Agregar Documento" at bounding box center [625, 135] width 117 height 22
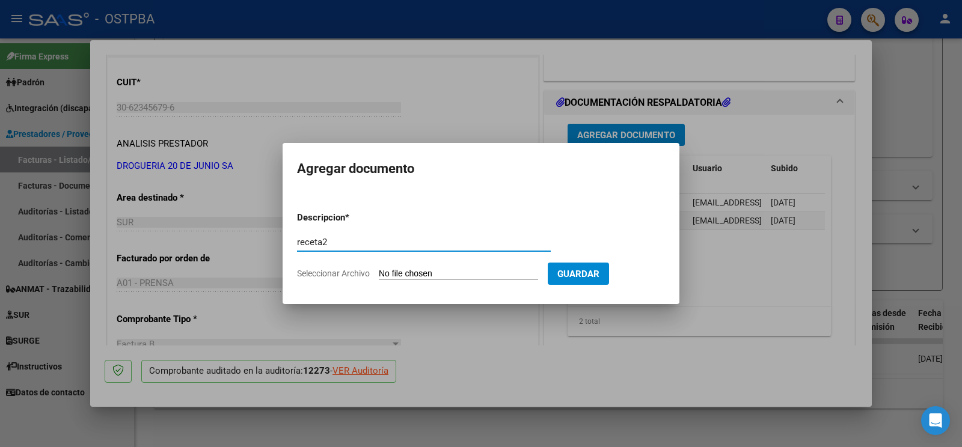
type input "receta2"
click at [406, 269] on input "Seleccionar Archivo" at bounding box center [458, 274] width 159 height 11
type input "C:\fakepath\RECETA_KAGEL-ID_1417.pdf"
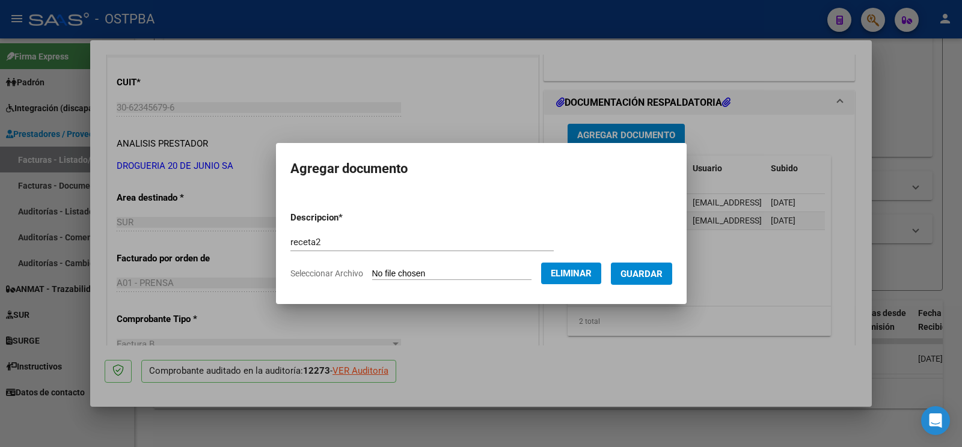
click at [647, 281] on button "Guardar" at bounding box center [641, 274] width 61 height 22
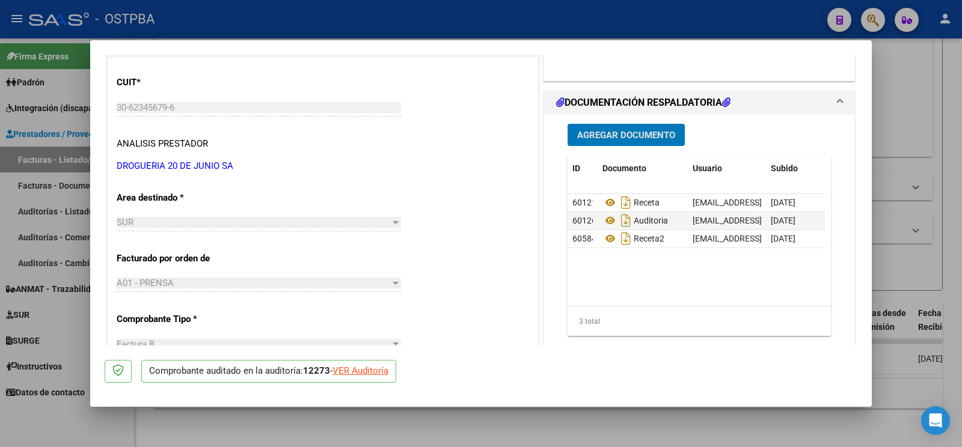
click at [62, 427] on div at bounding box center [481, 223] width 962 height 447
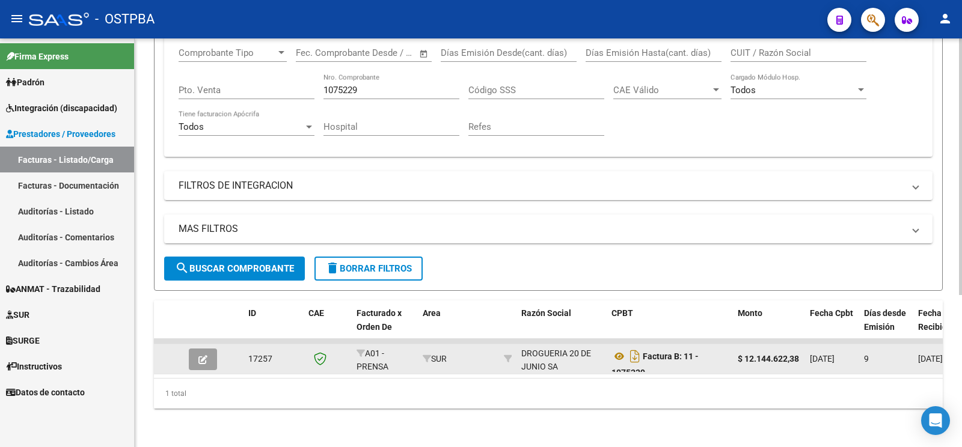
click at [200, 355] on icon "button" at bounding box center [202, 359] width 9 height 9
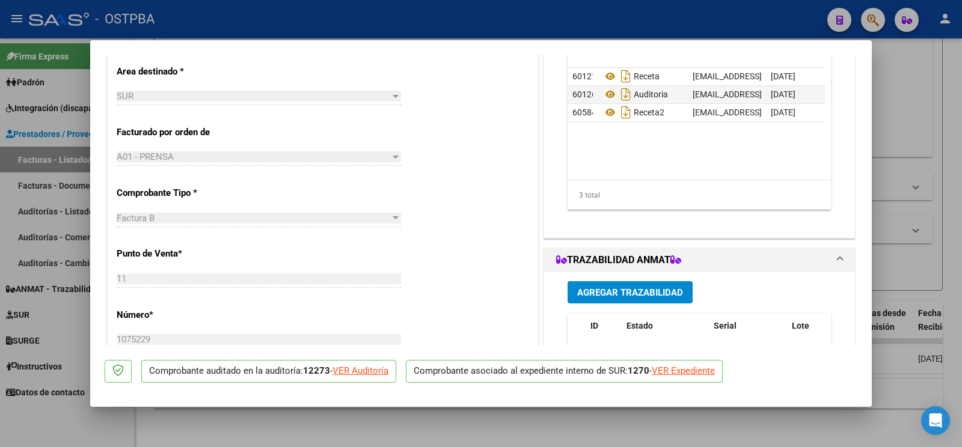
scroll to position [379, 0]
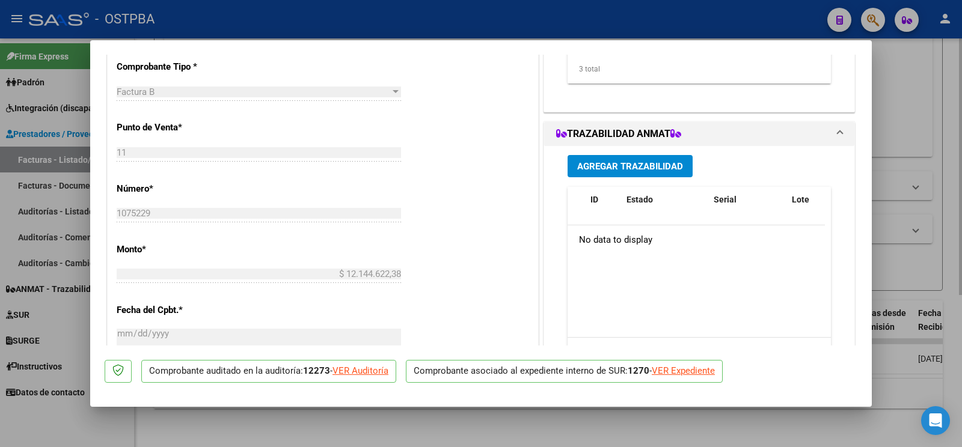
click at [919, 153] on div at bounding box center [481, 223] width 962 height 447
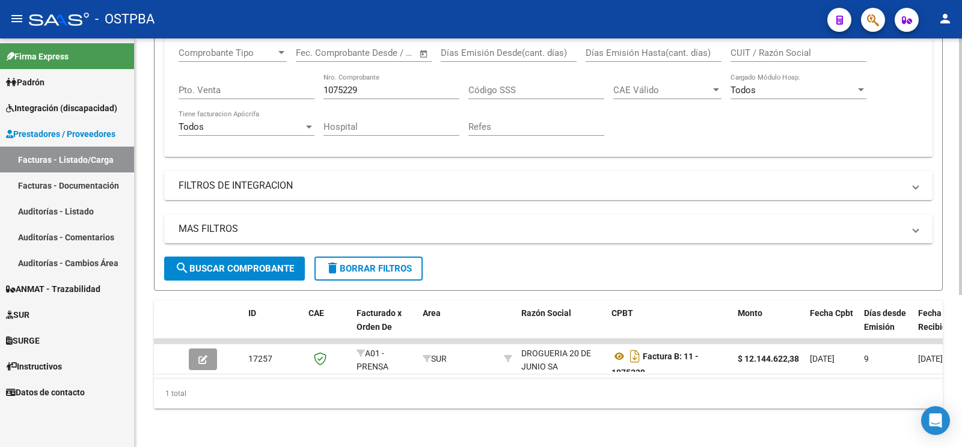
scroll to position [179, 0]
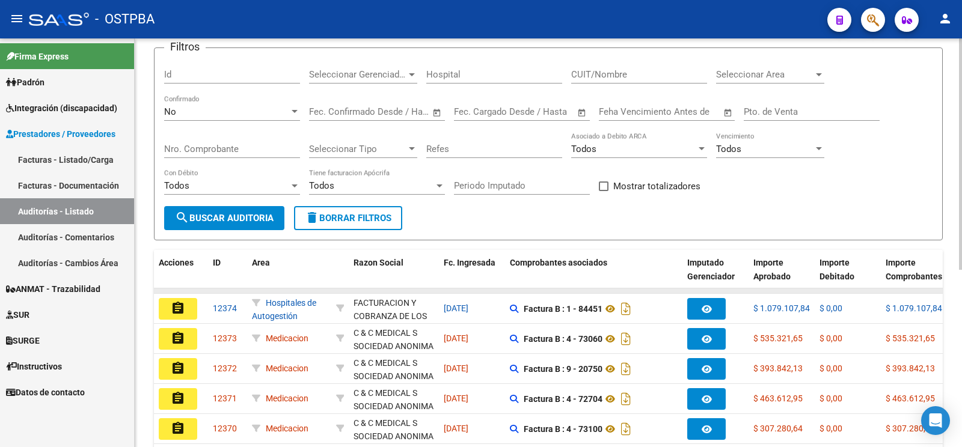
scroll to position [126, 0]
